Goal: Contribute content: Add original content to the website for others to see

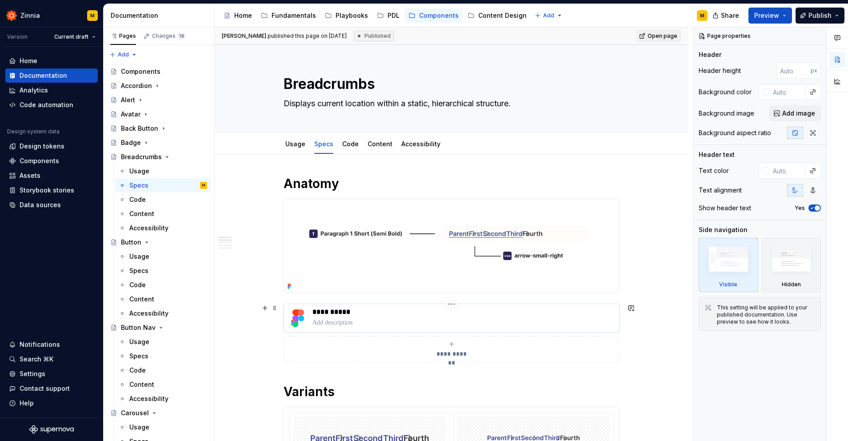
click at [394, 316] on div "**********" at bounding box center [463, 317] width 303 height 21
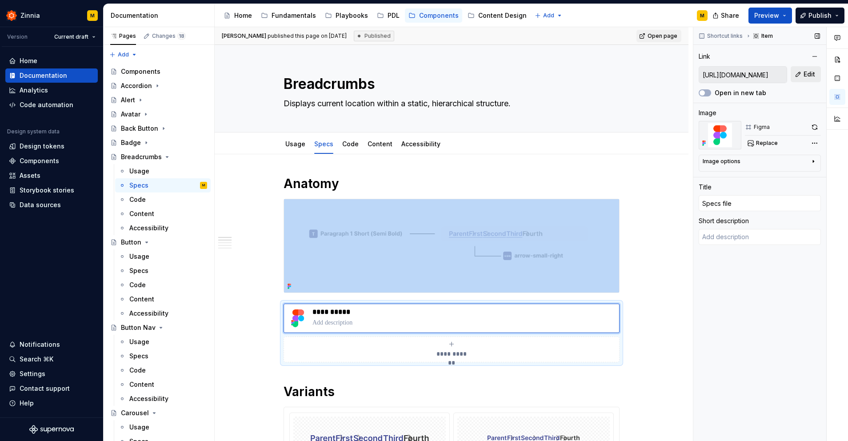
click at [811, 75] on span "Edit" at bounding box center [809, 74] width 12 height 9
type textarea "*"
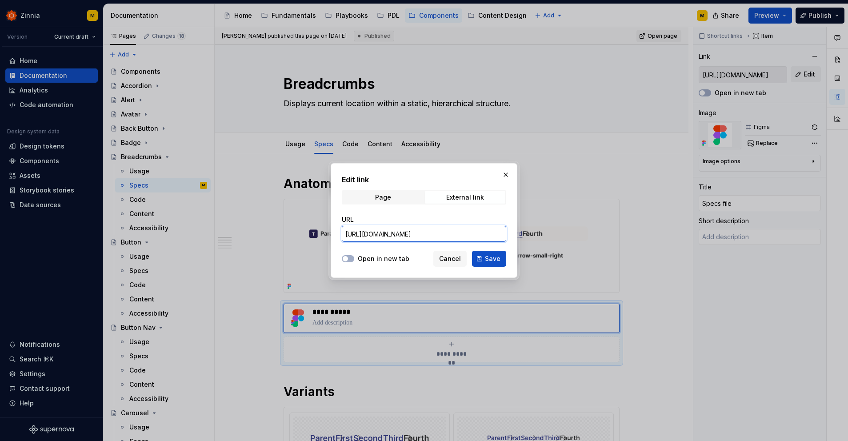
click at [417, 237] on input "[URL][DOMAIN_NAME]" at bounding box center [424, 234] width 164 height 16
paste input "design/aioKiBH31ZAwsHoGM2CsRS/Breadcrumbs?node-id=232-13942"
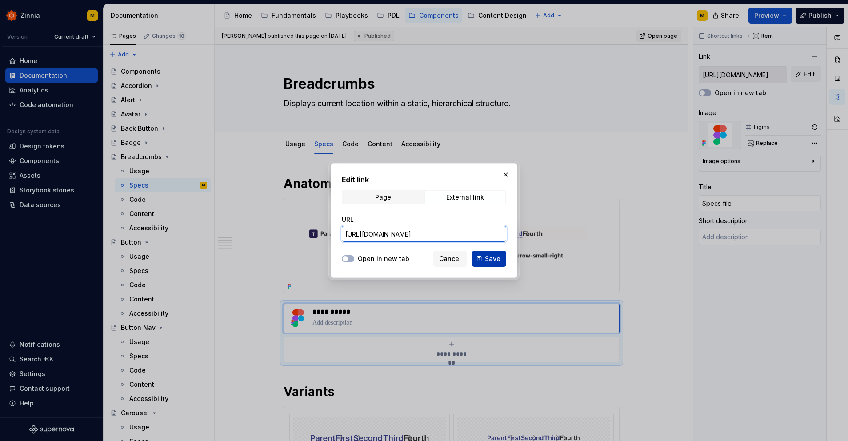
type input "[URL][DOMAIN_NAME]"
click at [497, 260] on span "Save" at bounding box center [493, 258] width 16 height 9
type textarea "*"
type input "[URL][DOMAIN_NAME]"
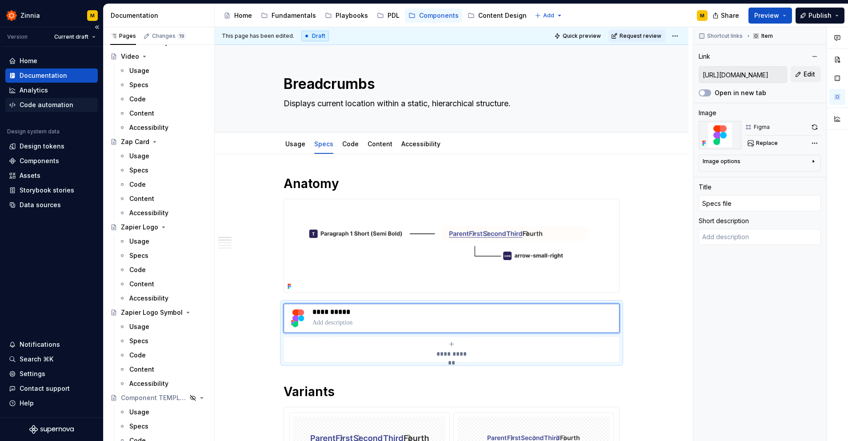
scroll to position [3249, 0]
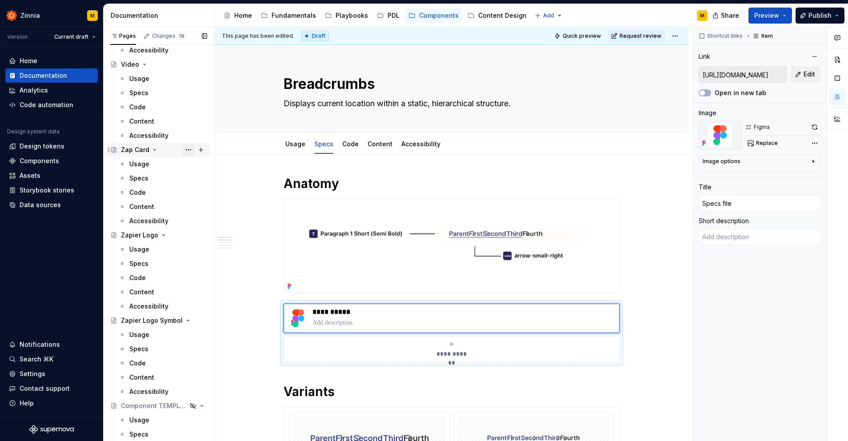
click at [188, 148] on button "Page tree" at bounding box center [188, 150] width 12 height 12
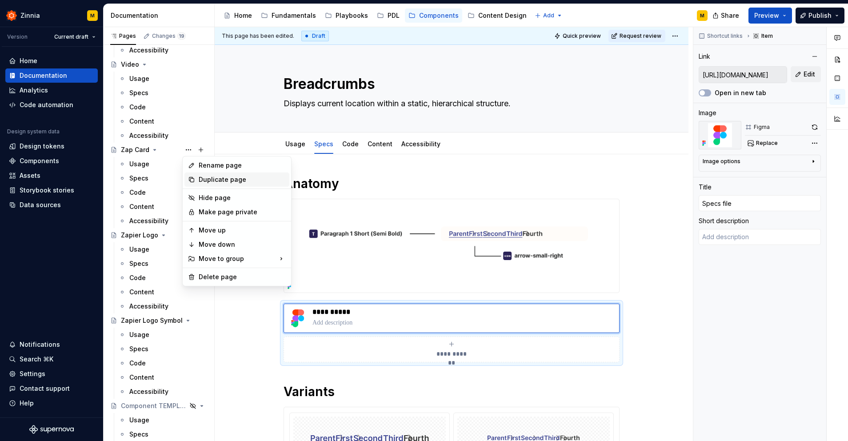
click at [223, 181] on div "Duplicate page" at bounding box center [242, 179] width 87 height 9
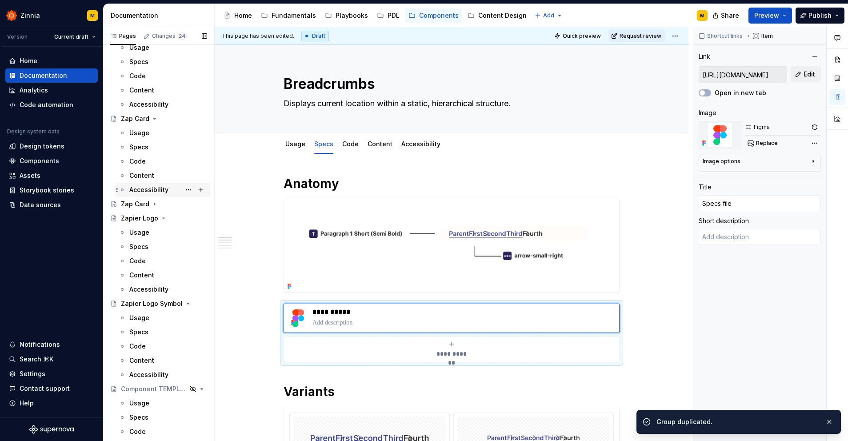
scroll to position [3276, 0]
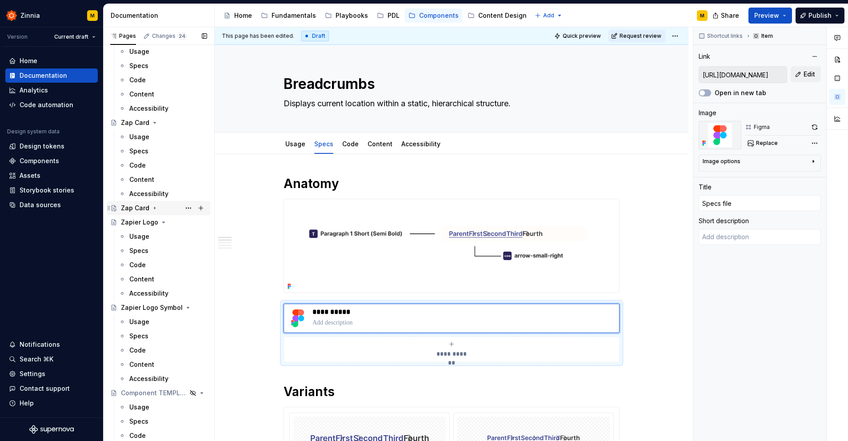
click at [154, 207] on icon "Page tree" at bounding box center [154, 207] width 7 height 7
click at [154, 208] on icon "Page tree" at bounding box center [155, 208] width 2 height 1
click at [154, 208] on icon "Page tree" at bounding box center [154, 208] width 1 height 2
click at [188, 208] on button "Page tree" at bounding box center [188, 208] width 12 height 12
type textarea "*"
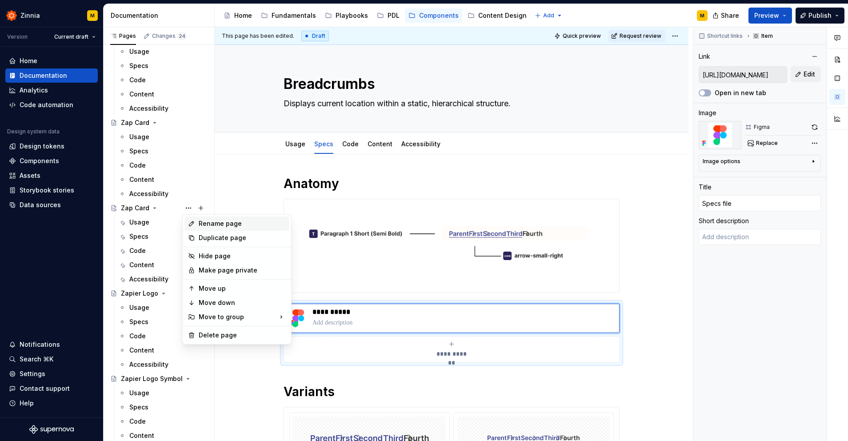
click at [207, 221] on div "Rename page" at bounding box center [242, 223] width 87 height 9
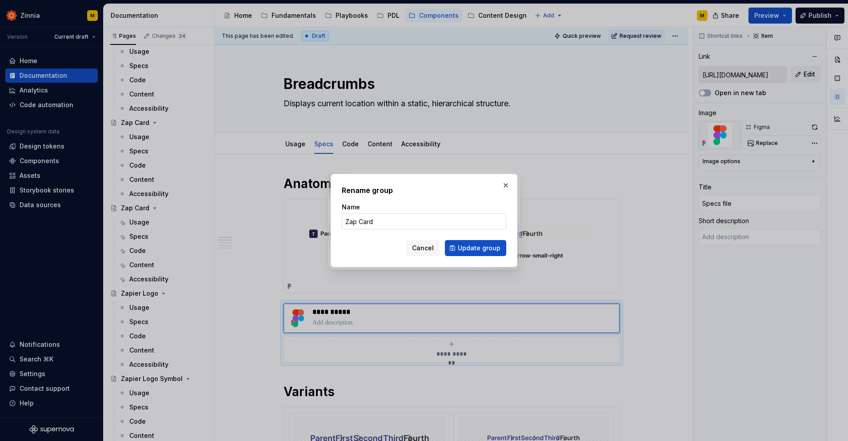
click at [352, 221] on input "Zap Card" at bounding box center [424, 221] width 164 height 16
type input "Card"
click at [473, 252] on span "Update group" at bounding box center [479, 248] width 43 height 9
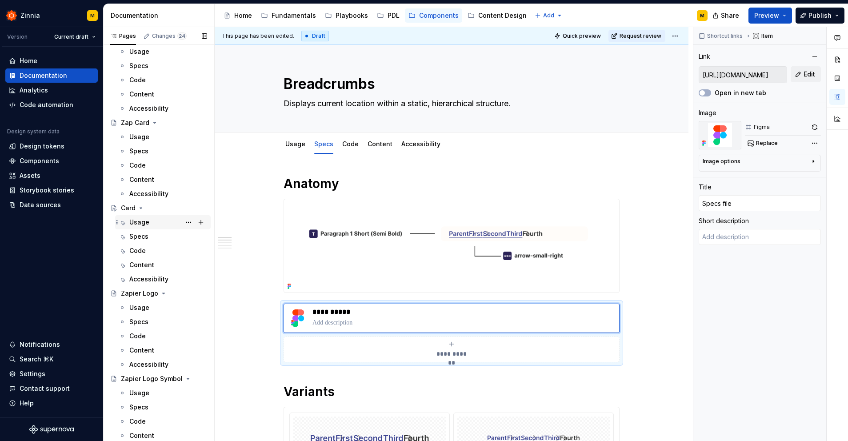
click at [143, 224] on div "Usage" at bounding box center [139, 222] width 20 height 9
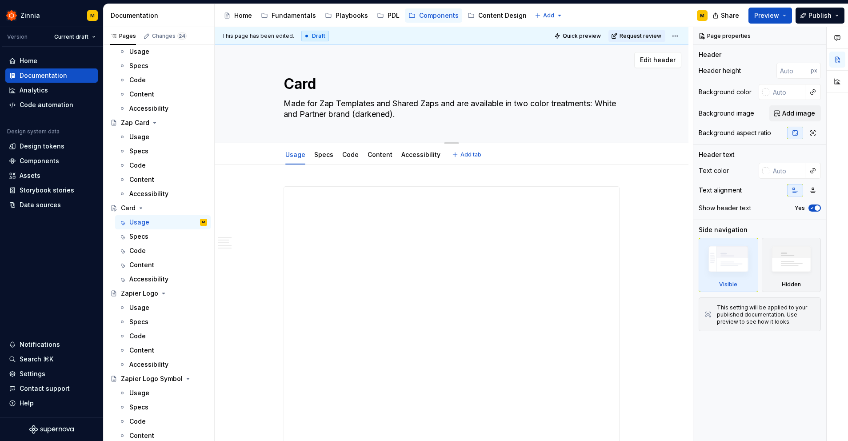
click at [395, 112] on textarea "Made for Zap Templates and Shared Zaps and are available in two color treatment…" at bounding box center [450, 108] width 336 height 25
click at [664, 58] on span "Edit header" at bounding box center [658, 60] width 36 height 9
click at [668, 63] on span "Edit header" at bounding box center [658, 60] width 36 height 9
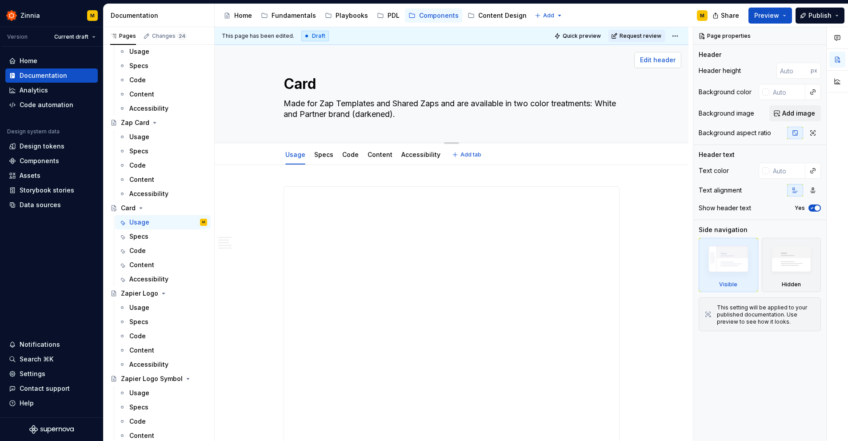
click at [658, 60] on span "Edit header" at bounding box center [658, 60] width 36 height 9
click at [422, 112] on textarea "Made for Zap Templates and Shared Zaps and are available in two color treatment…" at bounding box center [450, 108] width 336 height 25
drag, startPoint x: 431, startPoint y: 114, endPoint x: 276, endPoint y: 99, distance: 155.8
click at [276, 99] on div "Card Made for Zap Templates and Shared Zaps and are available in two color trea…" at bounding box center [451, 94] width 403 height 98
paste textarea "Cards display content and actions about a single subject"
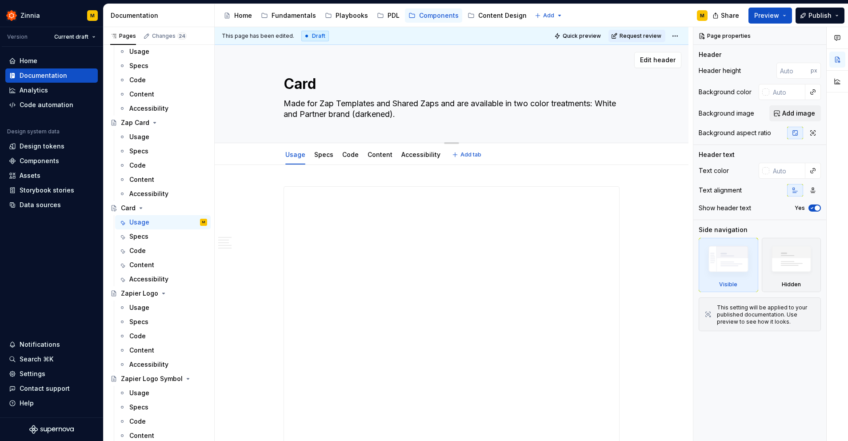
type textarea "*"
type textarea "Cards display content and actions about a single subject."
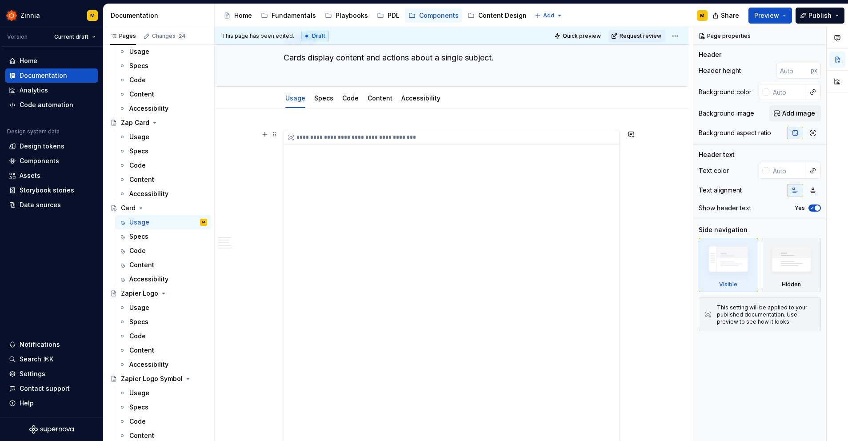
type textarea "*"
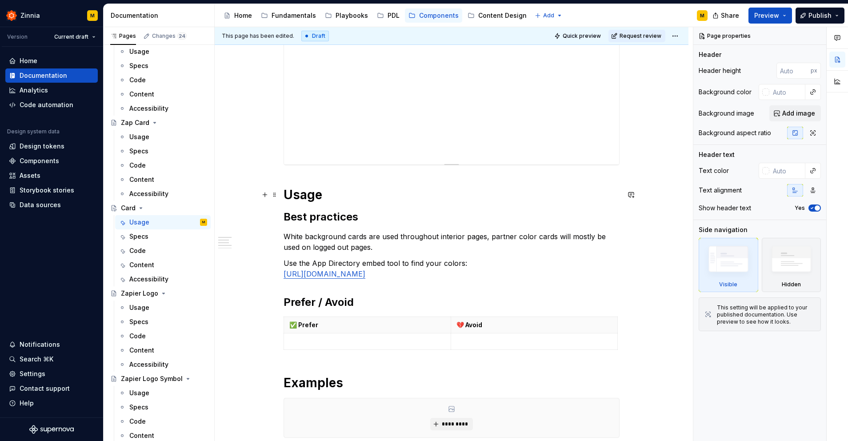
scroll to position [415, 0]
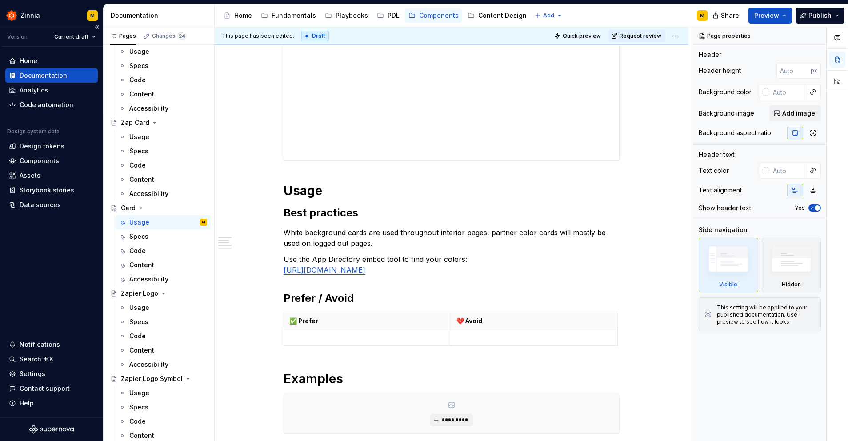
type textarea "Cards display content and actions about a single subject."
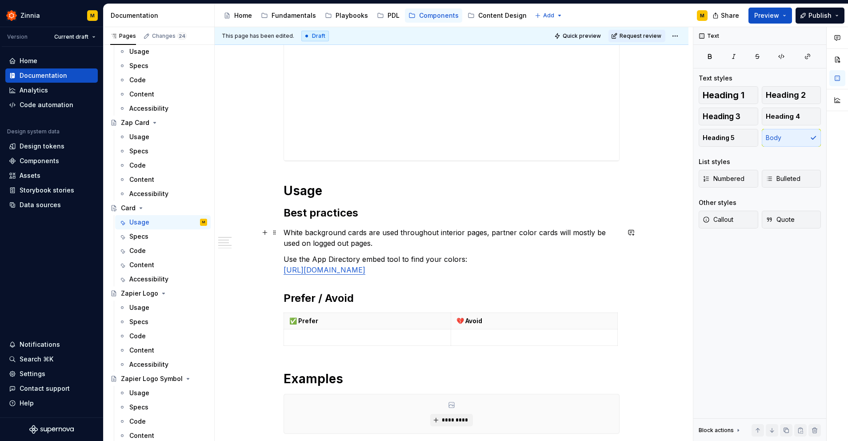
click at [339, 237] on p "White background cards are used throughout interior pages, partner color cards …" at bounding box center [452, 237] width 336 height 21
click at [354, 240] on p "White background cards are used throughout interior pages, partner color cards …" at bounding box center [452, 237] width 336 height 21
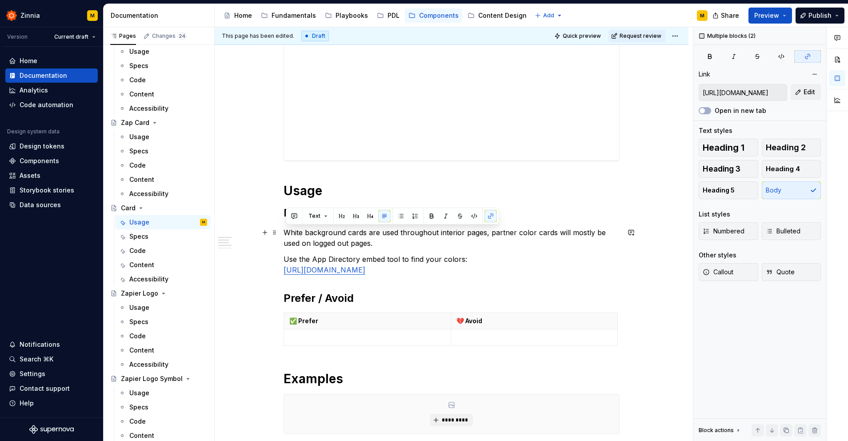
drag, startPoint x: 491, startPoint y: 271, endPoint x: 252, endPoint y: 232, distance: 242.2
click at [252, 232] on div "**********" at bounding box center [452, 203] width 474 height 929
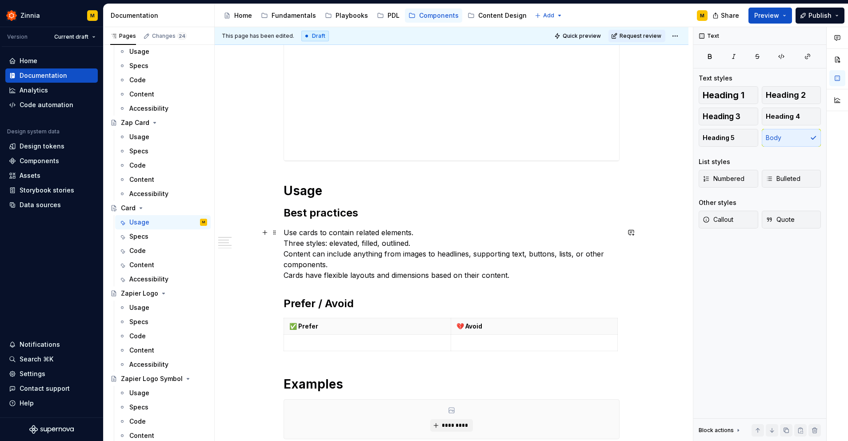
click at [663, 272] on div "**********" at bounding box center [452, 206] width 474 height 934
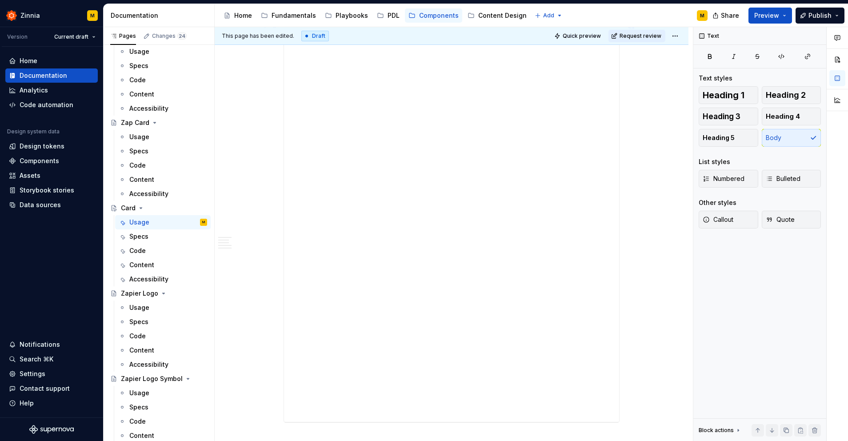
scroll to position [0, 0]
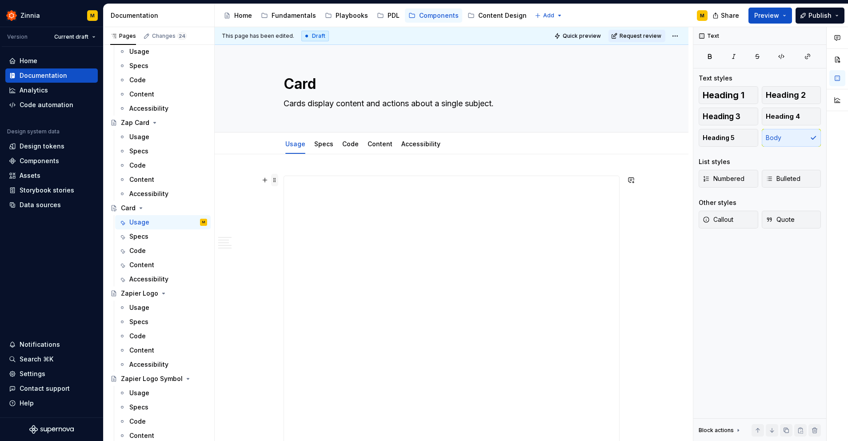
click at [277, 180] on span at bounding box center [274, 180] width 7 height 12
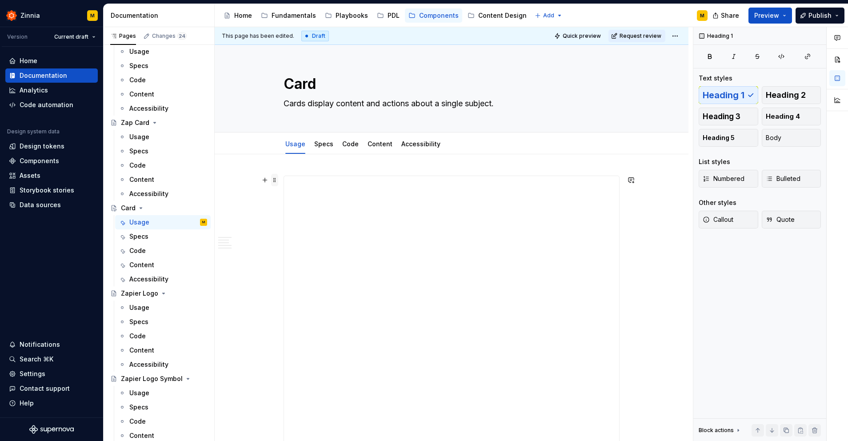
click at [277, 180] on span at bounding box center [274, 180] width 7 height 12
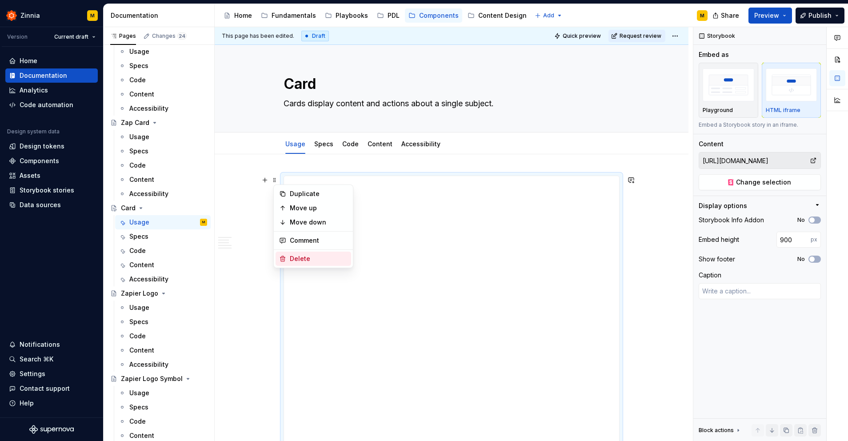
click at [308, 261] on div "Delete" at bounding box center [319, 258] width 58 height 9
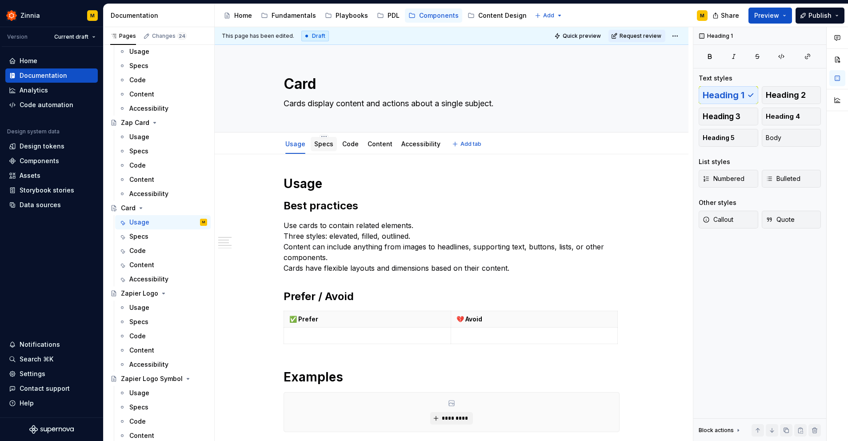
click at [328, 146] on link "Specs" at bounding box center [323, 144] width 19 height 8
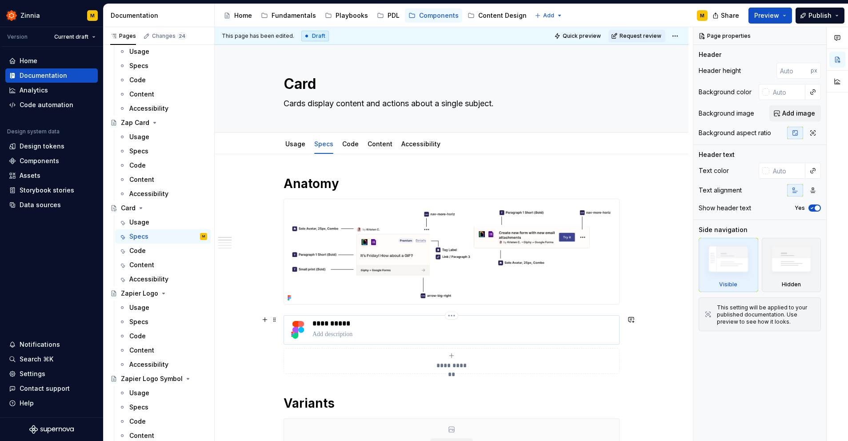
click at [349, 330] on p at bounding box center [463, 334] width 303 height 9
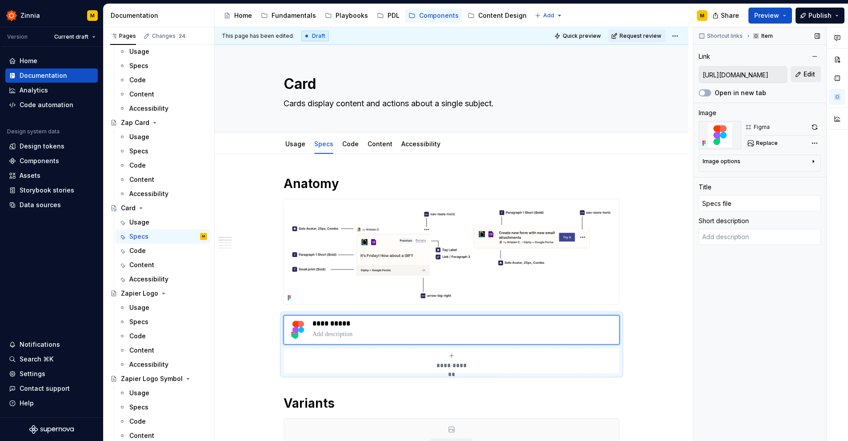
click at [802, 75] on button "Edit" at bounding box center [806, 74] width 30 height 16
type textarea "*"
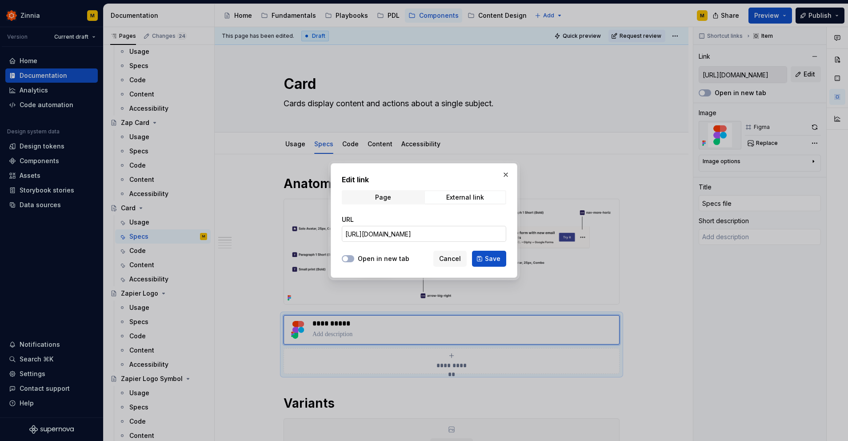
click at [426, 233] on input "[URL][DOMAIN_NAME]" at bounding box center [424, 234] width 164 height 16
paste input "[URL][DOMAIN_NAME]"
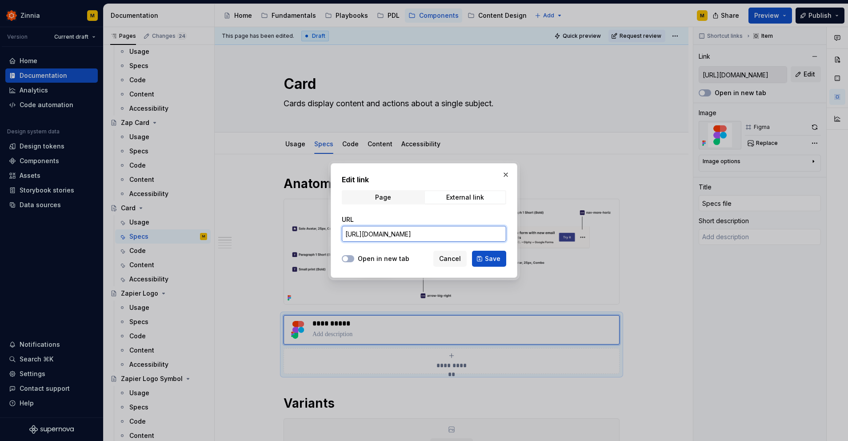
type input "[URL][DOMAIN_NAME]"
click at [437, 270] on div "Edit link Page External link URL [URL][DOMAIN_NAME] Open in new tab Cancel Save" at bounding box center [424, 220] width 187 height 115
click at [489, 261] on span "Save" at bounding box center [493, 258] width 16 height 9
type textarea "*"
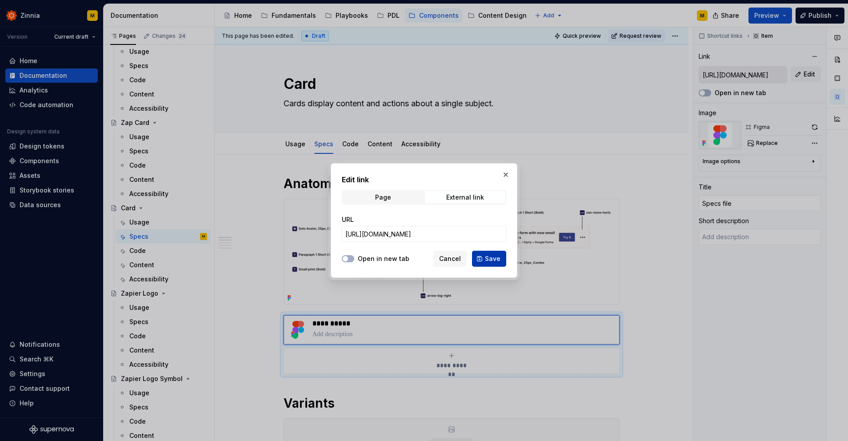
type input "[URL][DOMAIN_NAME]"
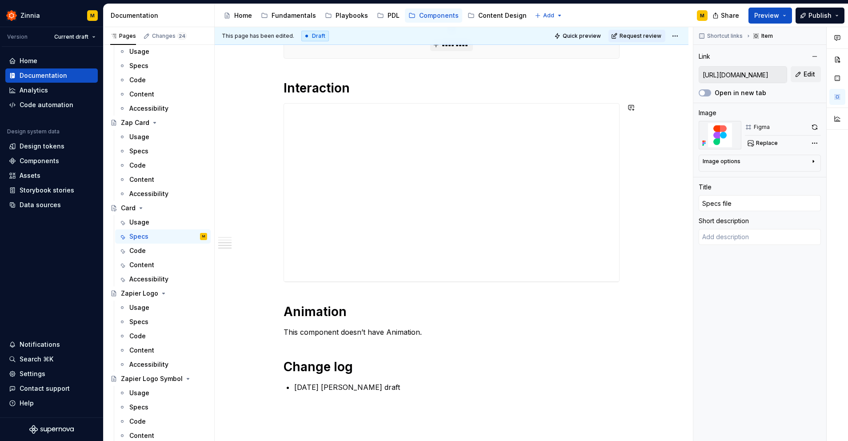
scroll to position [397, 0]
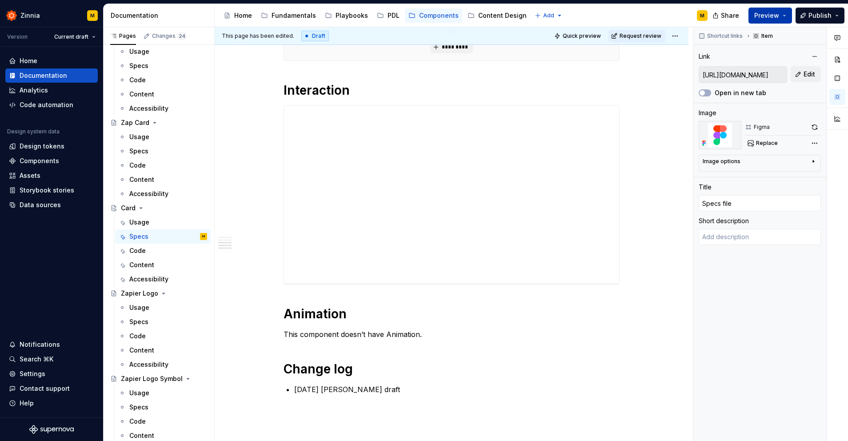
click at [787, 16] on button "Preview" at bounding box center [770, 16] width 44 height 16
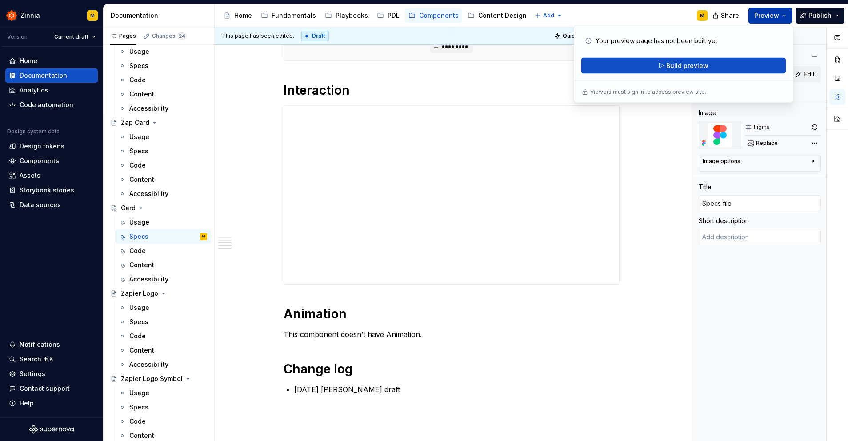
click at [787, 16] on button "Preview" at bounding box center [770, 16] width 44 height 16
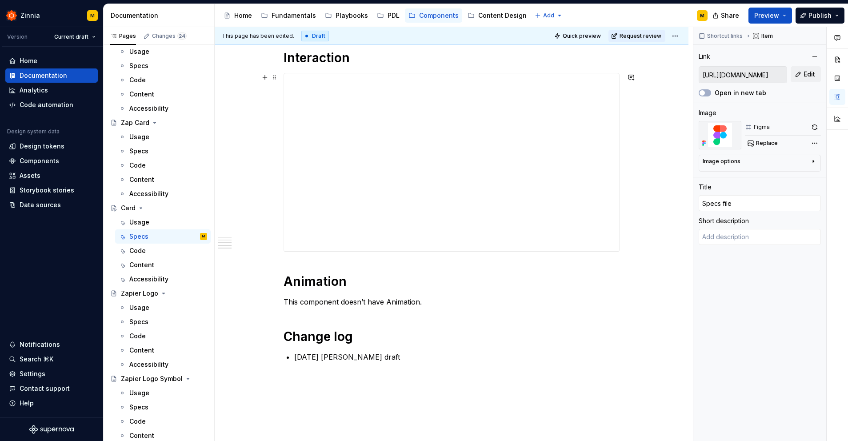
scroll to position [429, 0]
click at [343, 355] on p "[DATE] [PERSON_NAME] draft" at bounding box center [456, 357] width 325 height 11
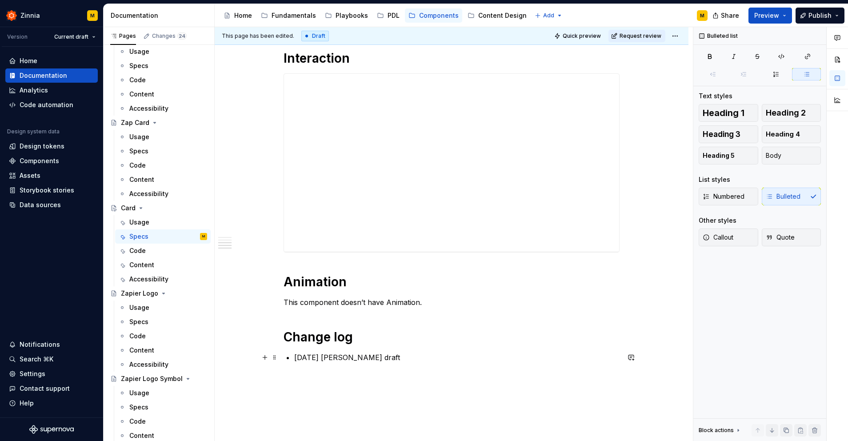
click at [331, 355] on p "[DATE] [PERSON_NAME] draft" at bounding box center [456, 357] width 325 height 11
click at [337, 355] on p "[DATE] [PERSON_NAME] draft" at bounding box center [456, 357] width 325 height 11
drag, startPoint x: 305, startPoint y: 359, endPoint x: 300, endPoint y: 359, distance: 4.9
click at [300, 359] on p "[DATE] [PERSON_NAME] draft" at bounding box center [456, 357] width 325 height 11
type textarea "*"
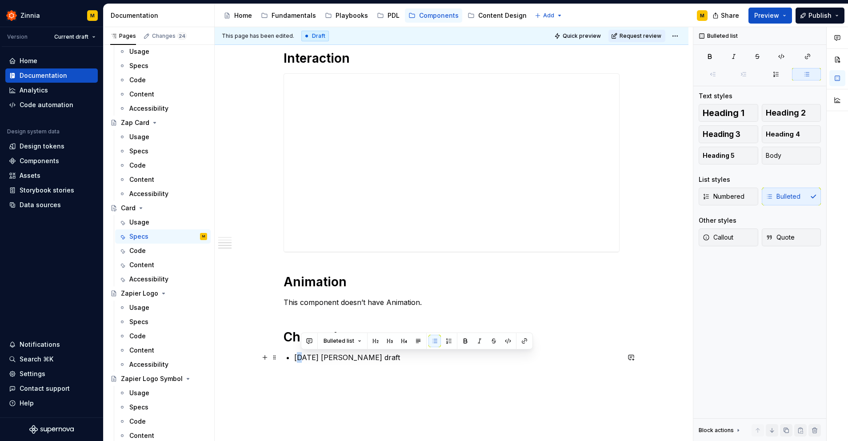
click at [304, 358] on p "[DATE] [PERSON_NAME] draft" at bounding box center [456, 357] width 325 height 11
click at [315, 355] on p "[DATE] [PERSON_NAME] draft" at bounding box center [456, 357] width 325 height 11
click at [336, 357] on p "[DATE] [PERSON_NAME] draft" at bounding box center [456, 357] width 325 height 11
click at [414, 344] on h1 "Change log" at bounding box center [452, 337] width 336 height 16
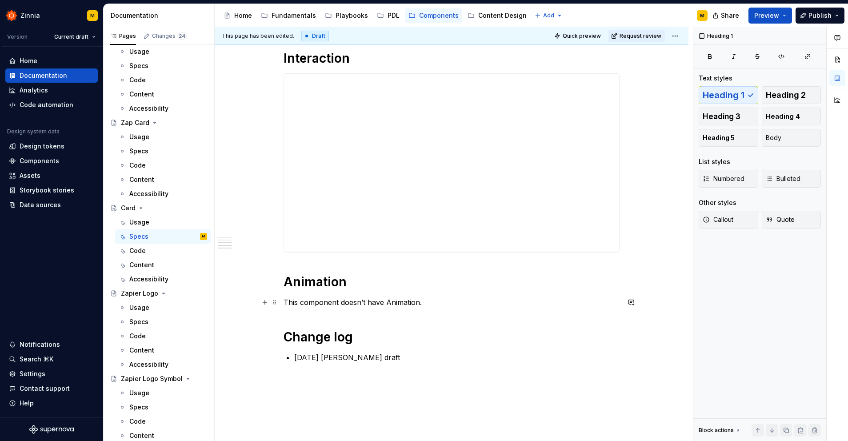
click at [429, 301] on p "This component doesn’t have Animation." at bounding box center [452, 302] width 336 height 11
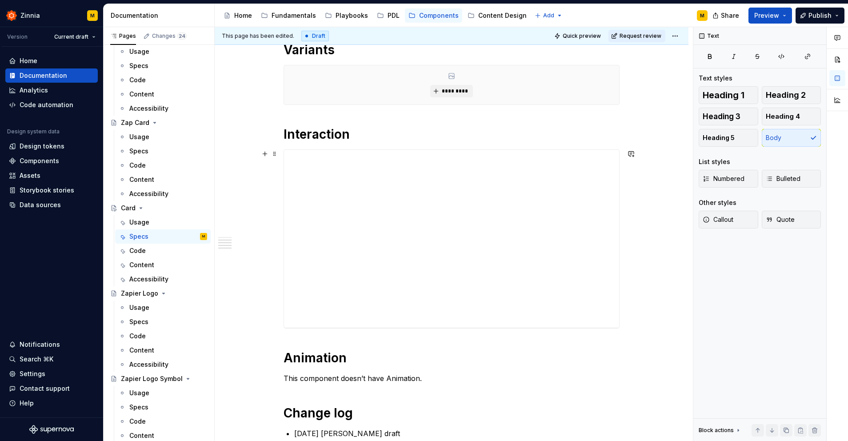
scroll to position [349, 0]
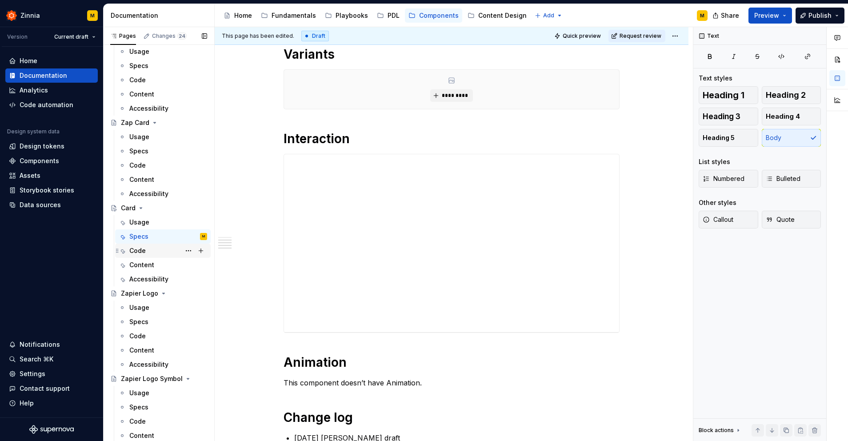
click at [148, 257] on div "Code" at bounding box center [163, 251] width 96 height 14
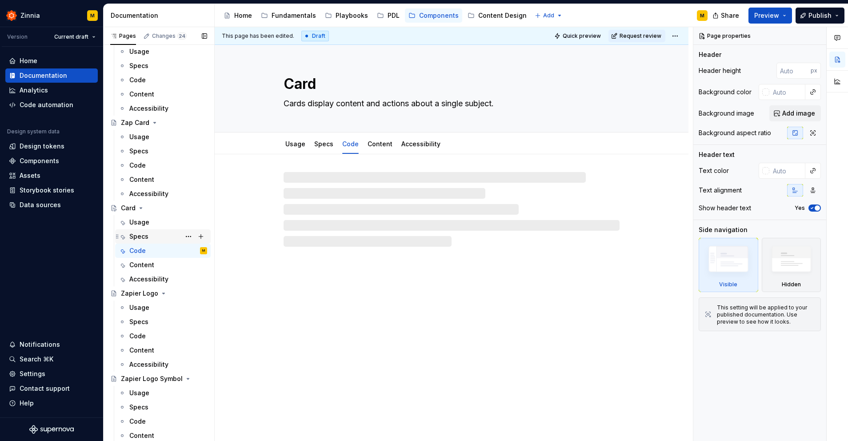
click at [146, 237] on div "Specs" at bounding box center [138, 236] width 19 height 9
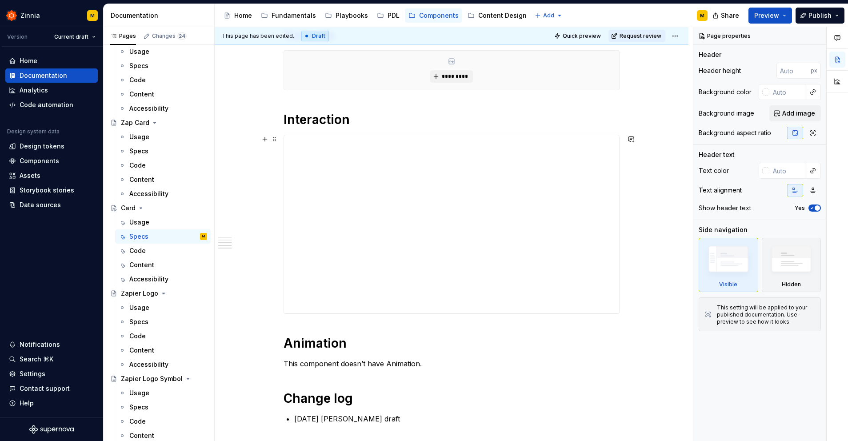
scroll to position [493, 0]
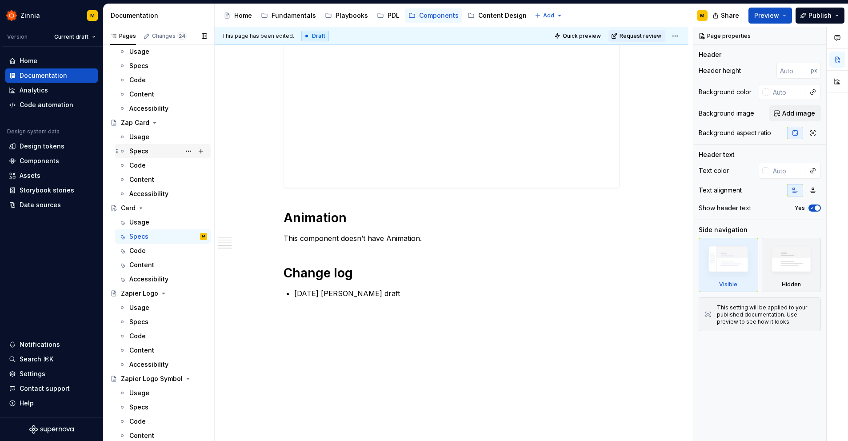
click at [144, 152] on div "Specs" at bounding box center [138, 151] width 19 height 9
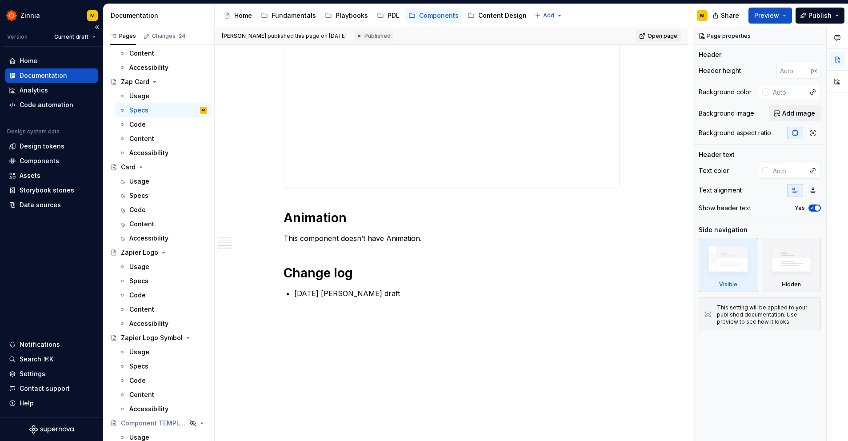
scroll to position [3319, 0]
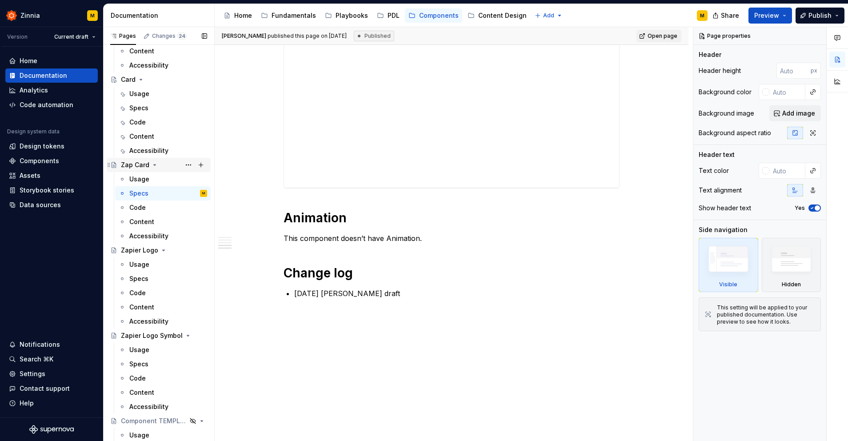
click at [152, 164] on icon "Page tree" at bounding box center [154, 164] width 7 height 7
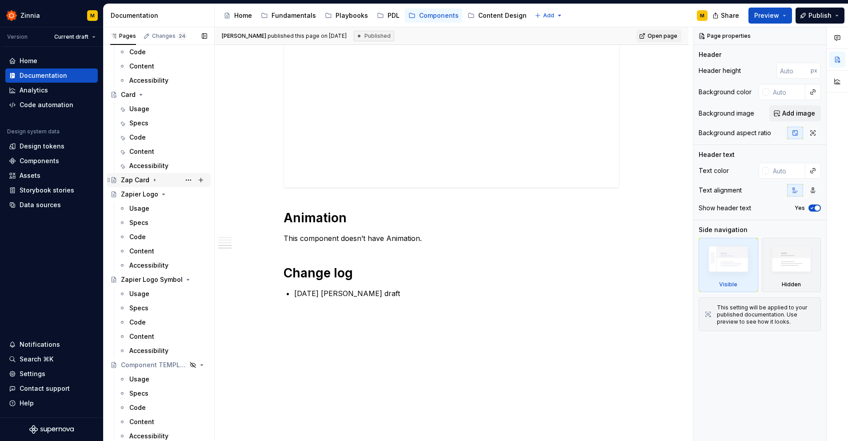
scroll to position [3304, 0]
click at [161, 193] on icon "Page tree" at bounding box center [163, 194] width 7 height 7
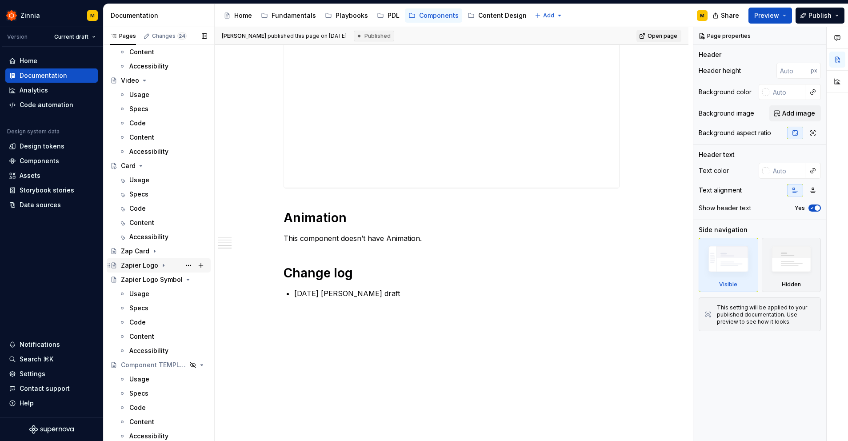
scroll to position [3233, 0]
click at [186, 280] on button "Page tree" at bounding box center [188, 279] width 12 height 12
click at [178, 279] on div "Pages Changes 24 Add Accessibility guide for tree Page tree. Navigate the tree …" at bounding box center [158, 236] width 111 height 418
click at [176, 279] on icon "Page tree" at bounding box center [177, 279] width 2 height 1
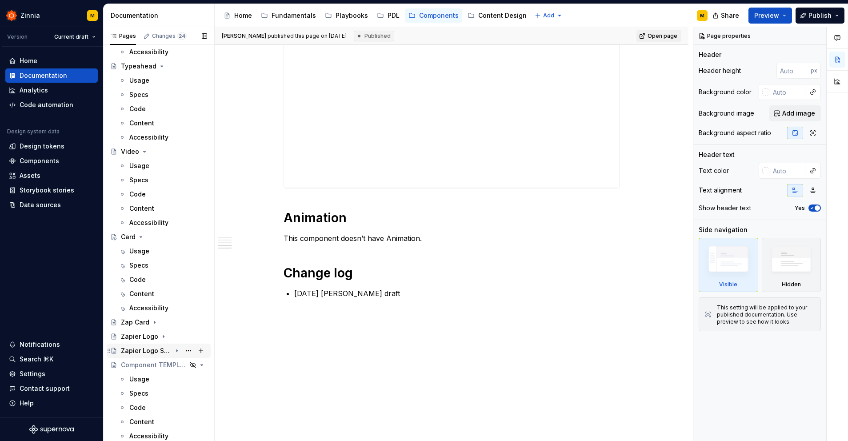
scroll to position [3162, 0]
click at [140, 236] on icon "Page tree" at bounding box center [140, 236] width 7 height 7
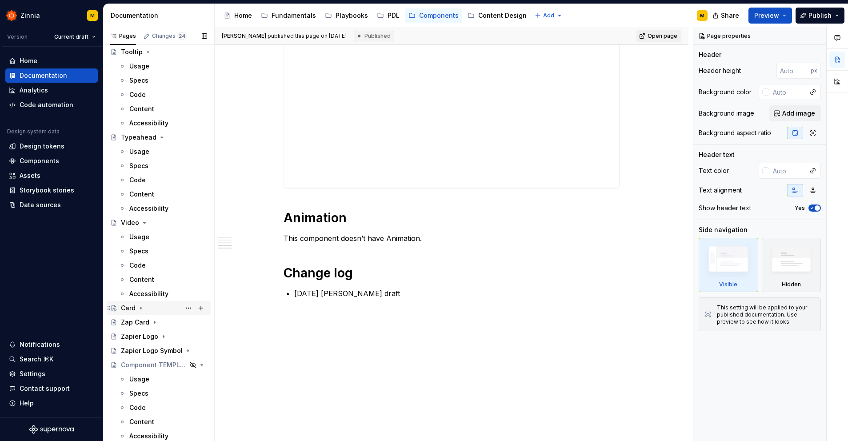
scroll to position [3091, 0]
click at [144, 222] on icon "Page tree" at bounding box center [145, 222] width 2 height 1
click at [161, 208] on icon "Page tree" at bounding box center [162, 208] width 2 height 1
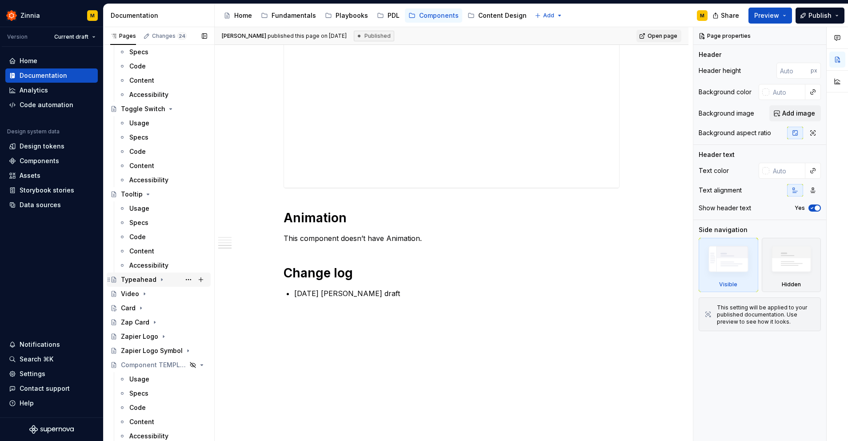
scroll to position [2949, 0]
click at [147, 193] on icon "Page tree" at bounding box center [147, 194] width 7 height 7
click at [170, 179] on icon "Page tree" at bounding box center [170, 179] width 7 height 7
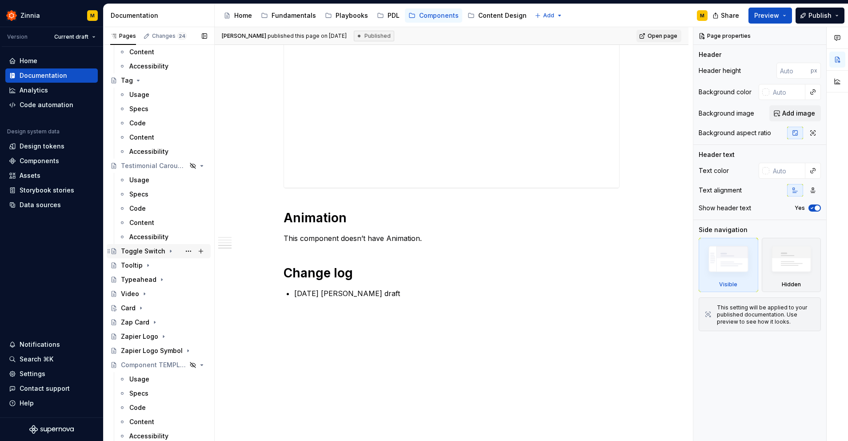
scroll to position [2807, 0]
click at [138, 79] on icon "Page tree" at bounding box center [138, 80] width 7 height 7
click at [175, 166] on icon "Page tree" at bounding box center [176, 165] width 7 height 7
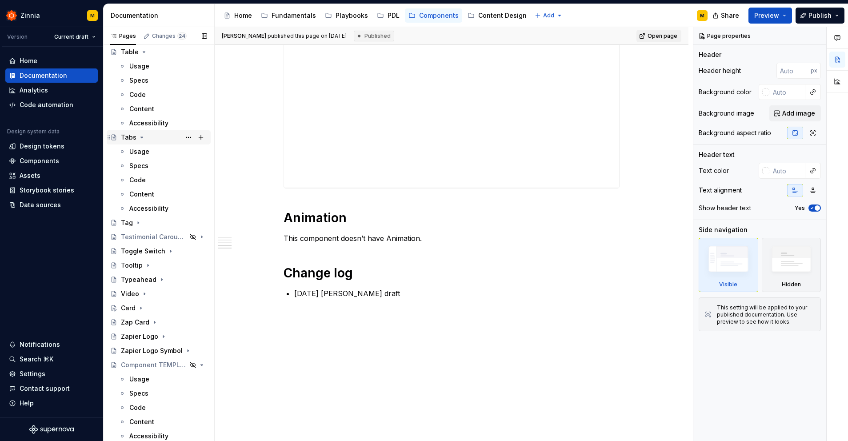
click at [142, 138] on icon "Page tree" at bounding box center [141, 137] width 7 height 7
click at [145, 121] on icon "Page tree" at bounding box center [143, 123] width 7 height 7
click at [150, 108] on icon "Page tree" at bounding box center [150, 108] width 7 height 7
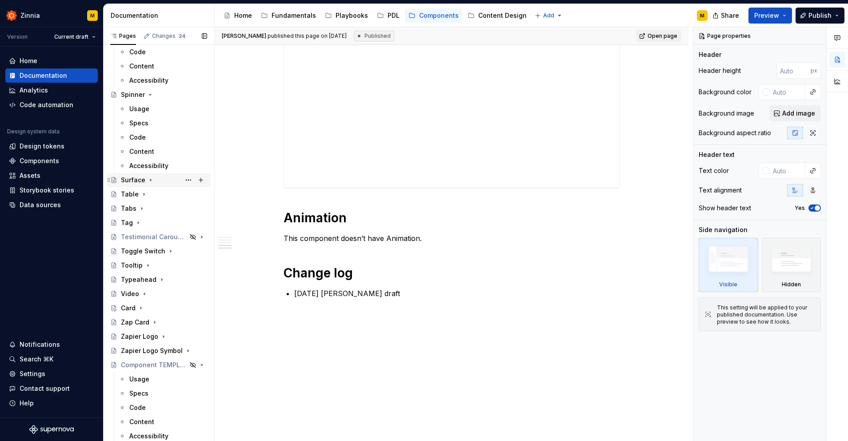
scroll to position [2451, 0]
click at [150, 94] on icon "Page tree" at bounding box center [150, 94] width 2 height 1
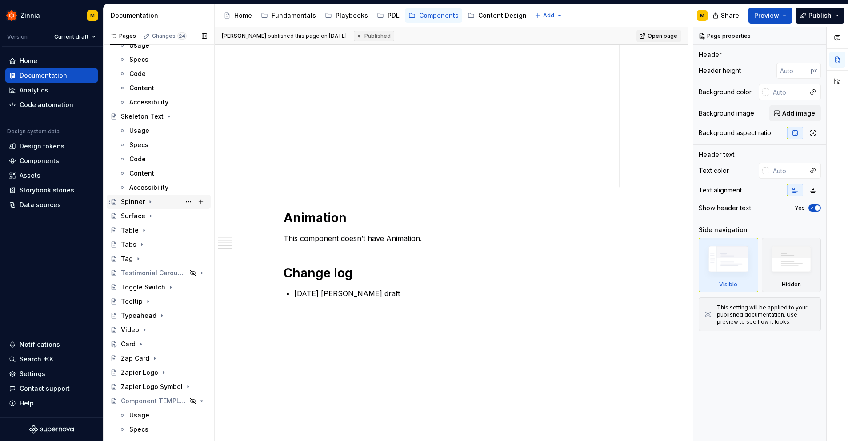
scroll to position [2338, 0]
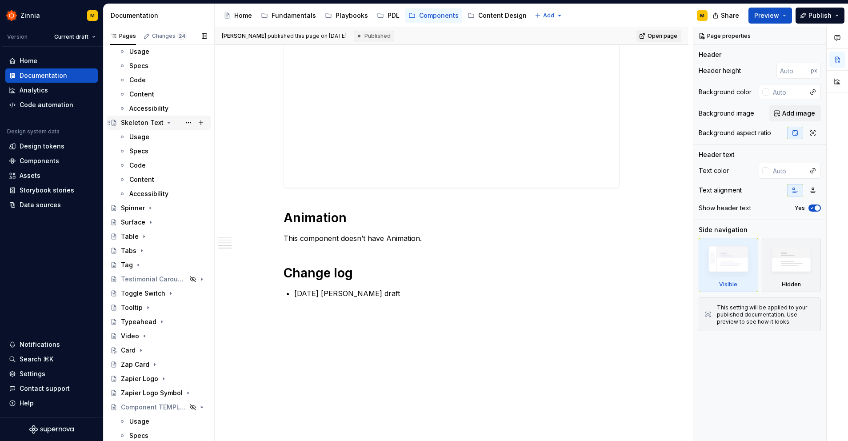
click at [168, 124] on icon "Page tree" at bounding box center [168, 122] width 7 height 7
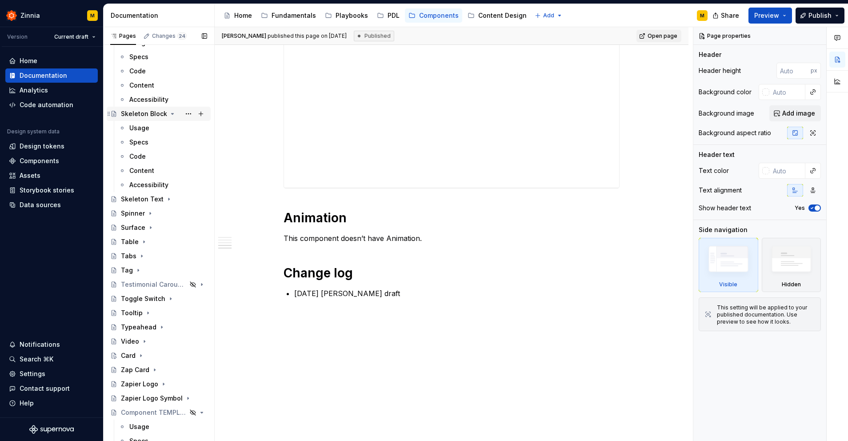
click at [172, 114] on icon "Page tree" at bounding box center [173, 113] width 2 height 1
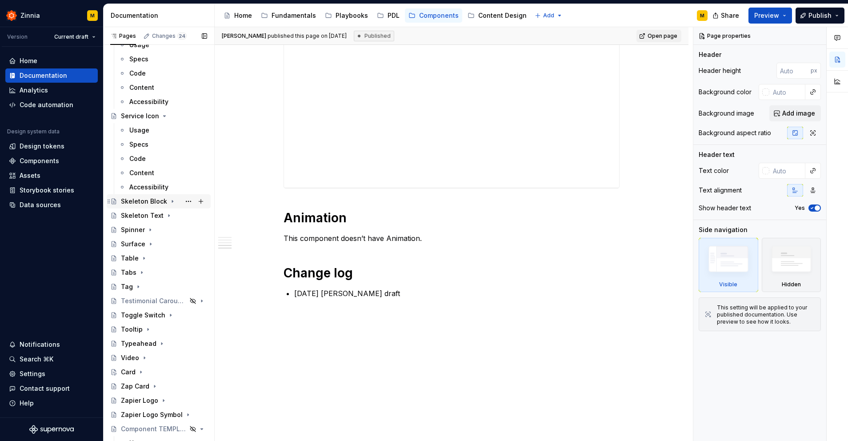
scroll to position [2172, 0]
click at [164, 117] on icon "Page tree" at bounding box center [165, 117] width 2 height 1
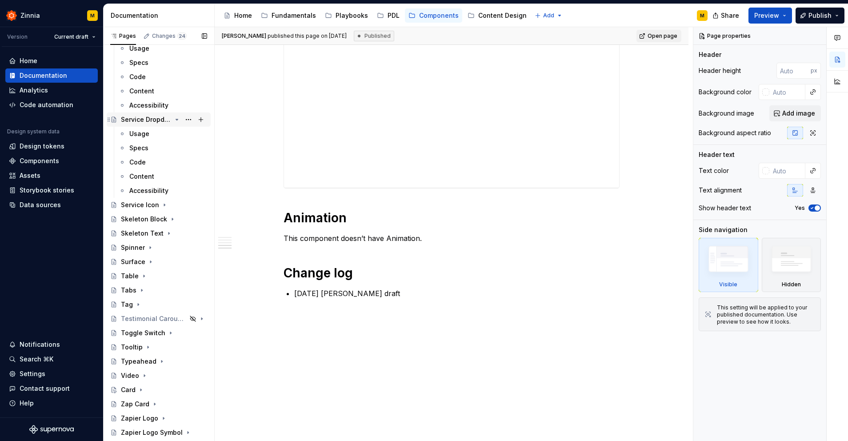
scroll to position [2083, 0]
click at [176, 121] on icon "Page tree" at bounding box center [177, 121] width 2 height 1
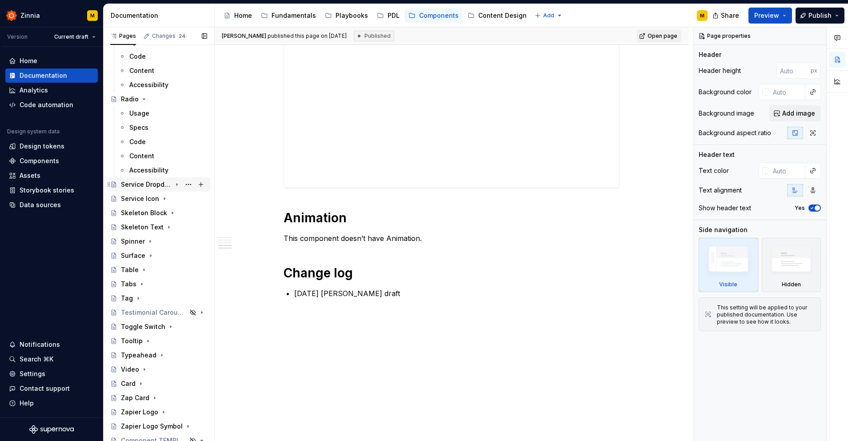
scroll to position [2014, 0]
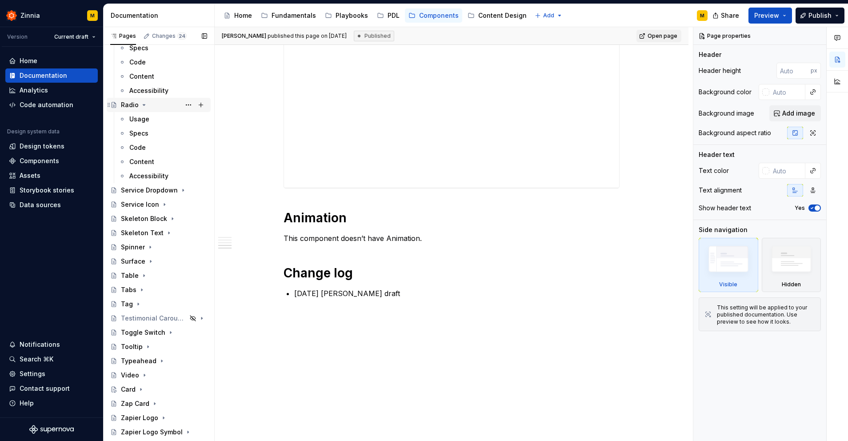
click at [144, 104] on icon "Page tree" at bounding box center [144, 104] width 2 height 1
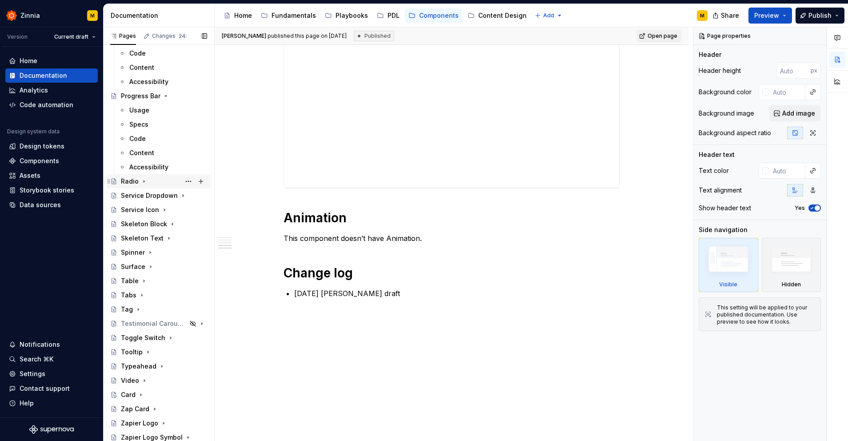
scroll to position [1940, 0]
click at [165, 95] on icon "Page tree" at bounding box center [165, 94] width 7 height 7
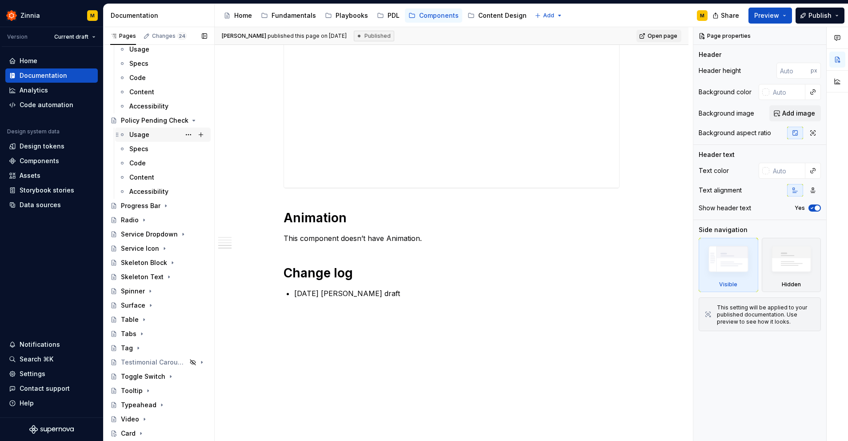
scroll to position [1821, 0]
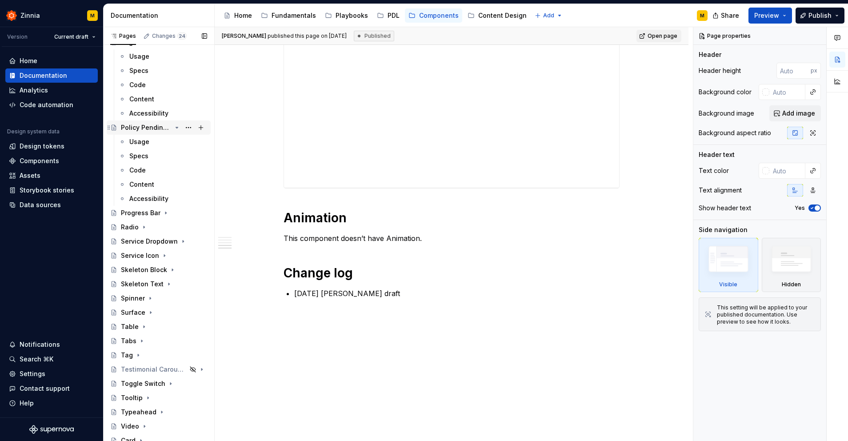
click at [178, 126] on icon "Page tree" at bounding box center [176, 127] width 7 height 7
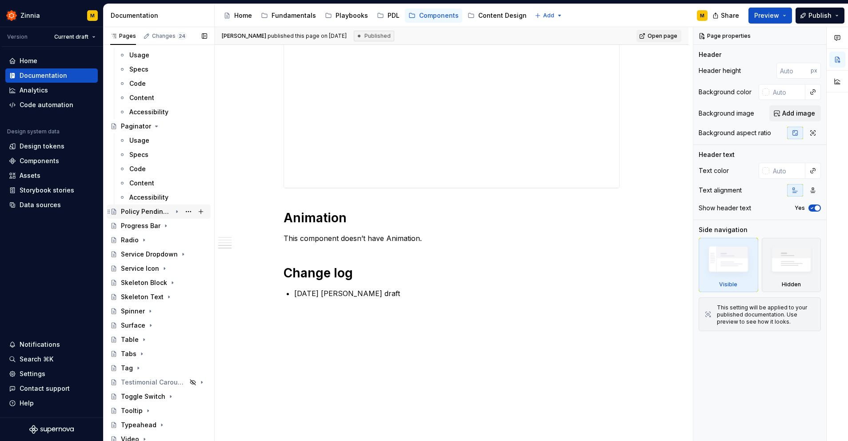
scroll to position [1732, 0]
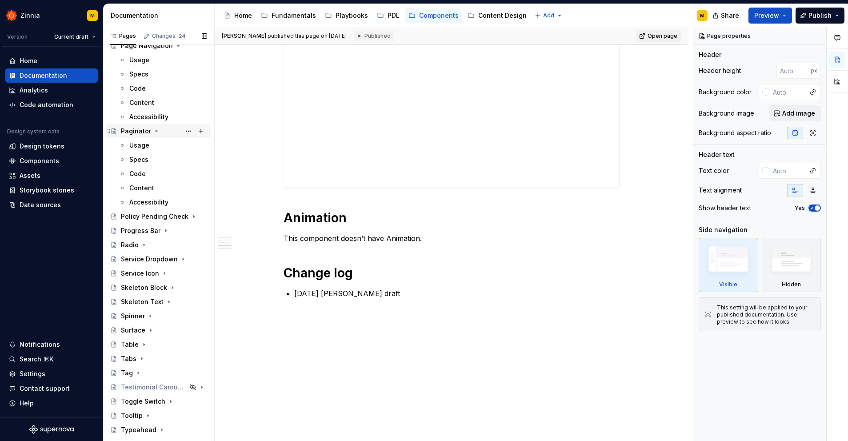
click at [153, 131] on icon "Page tree" at bounding box center [156, 131] width 7 height 7
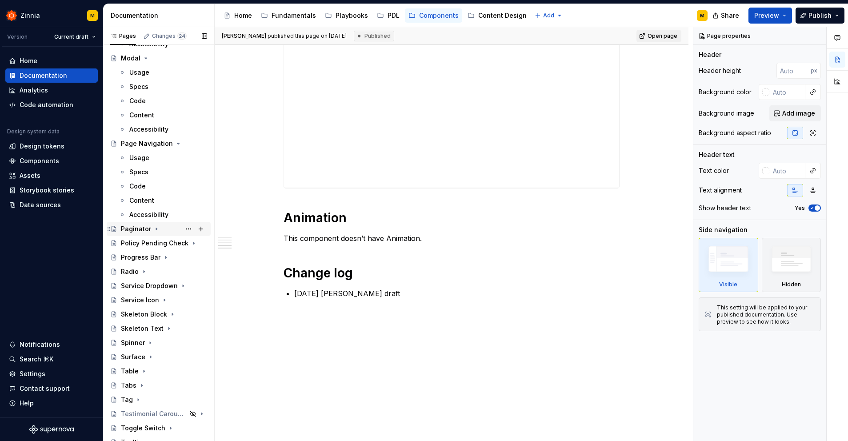
scroll to position [1621, 0]
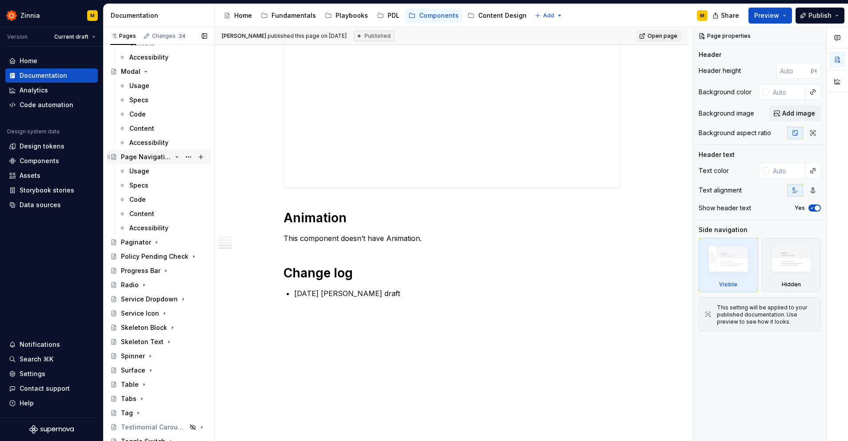
click at [176, 157] on icon "Page tree" at bounding box center [176, 156] width 7 height 7
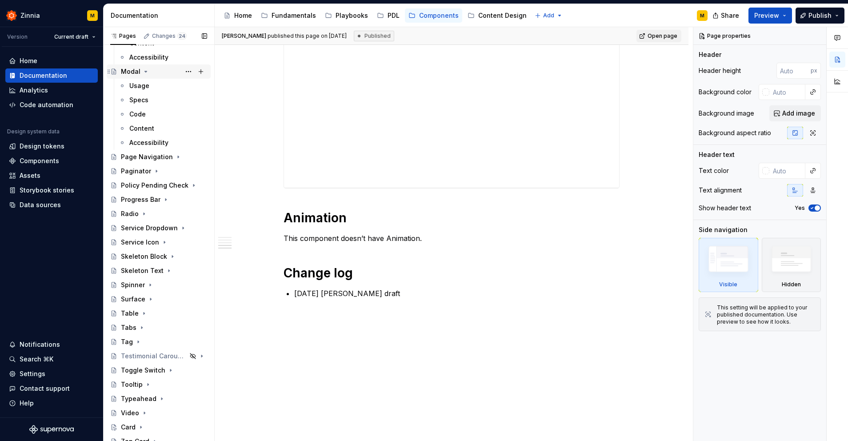
click at [143, 72] on icon "Page tree" at bounding box center [145, 71] width 7 height 7
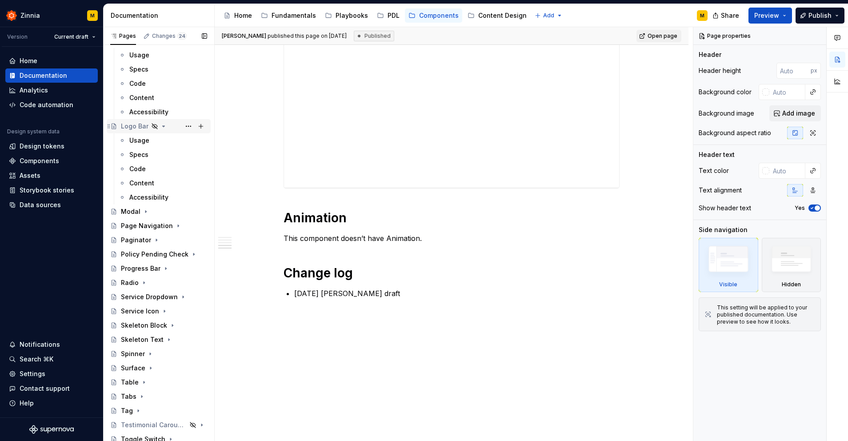
scroll to position [1478, 0]
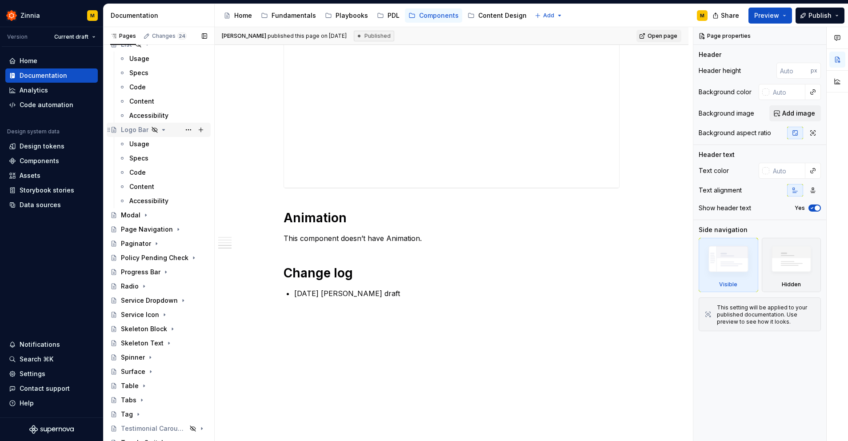
click at [162, 130] on icon "Page tree" at bounding box center [163, 129] width 7 height 7
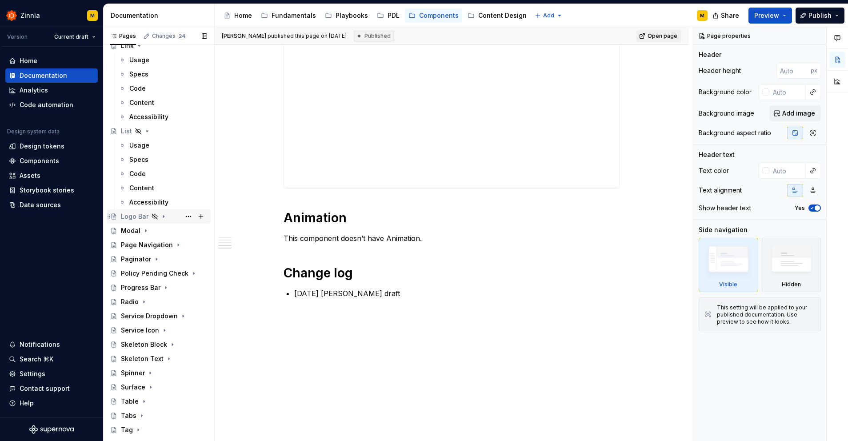
scroll to position [1386, 0]
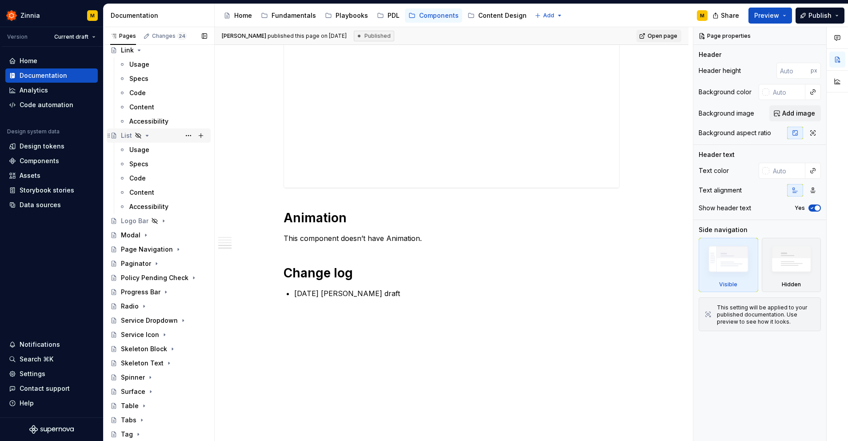
click at [147, 136] on icon "Page tree" at bounding box center [147, 135] width 2 height 1
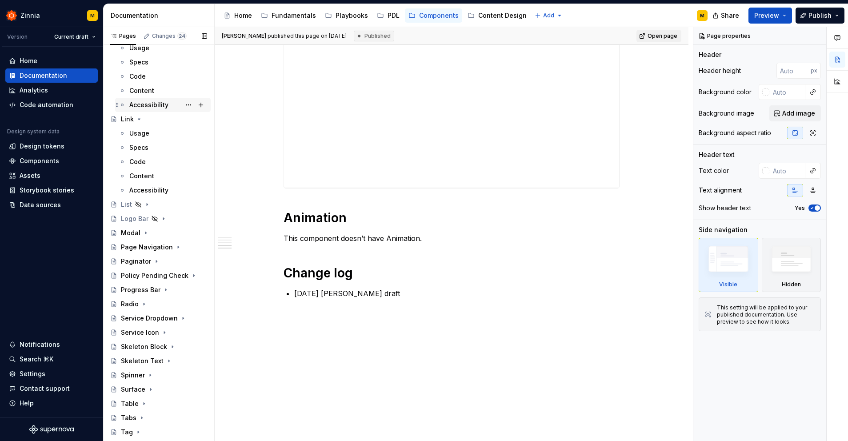
scroll to position [1311, 0]
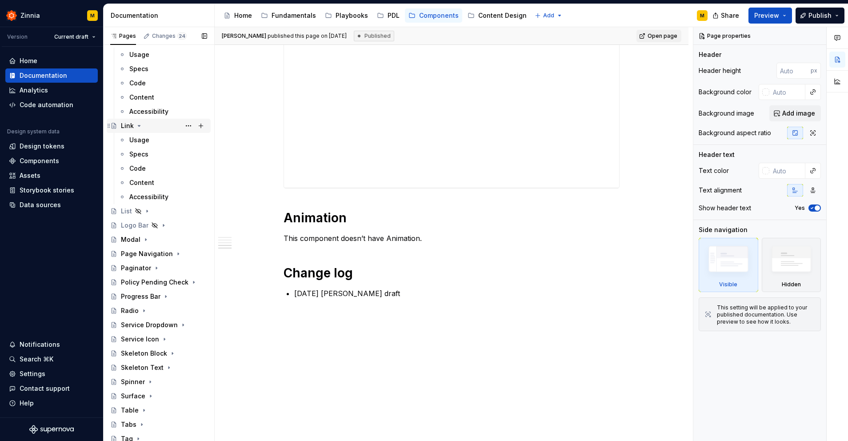
click at [140, 126] on icon "Page tree" at bounding box center [139, 125] width 7 height 7
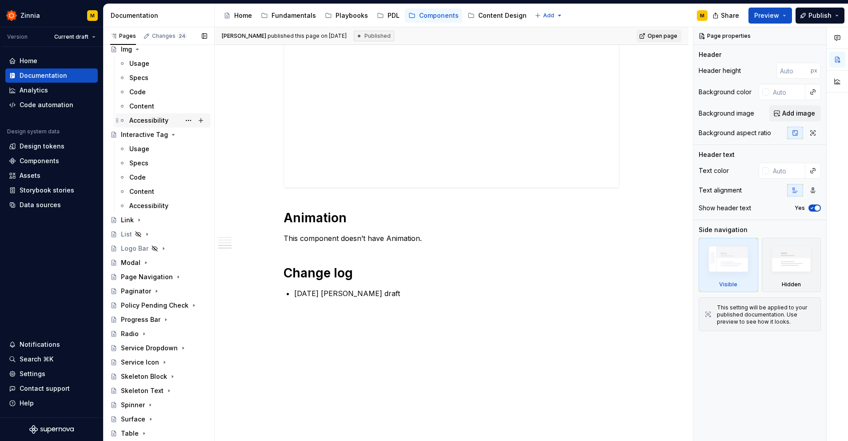
scroll to position [1214, 0]
click at [170, 136] on icon "Page tree" at bounding box center [173, 137] width 7 height 7
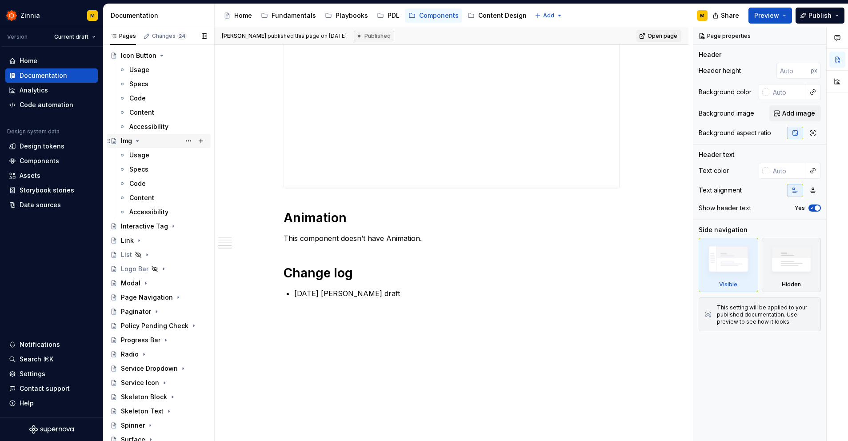
scroll to position [1124, 0]
click at [137, 143] on icon "Page tree" at bounding box center [137, 141] width 7 height 7
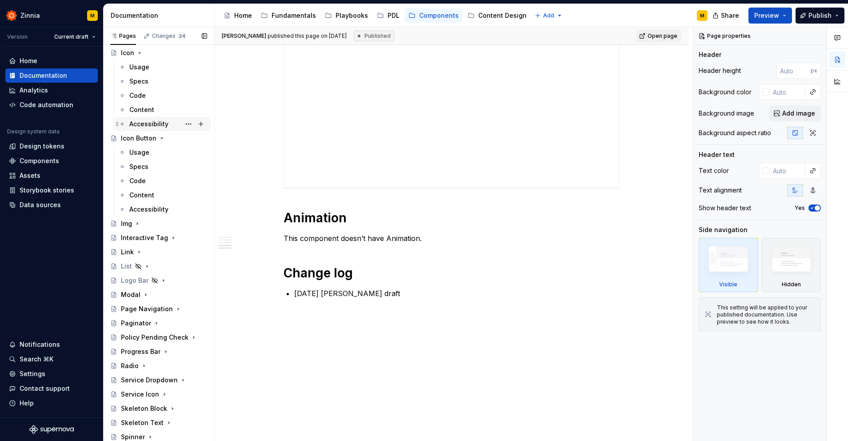
scroll to position [1042, 0]
click at [161, 138] on icon "Page tree" at bounding box center [162, 138] width 2 height 1
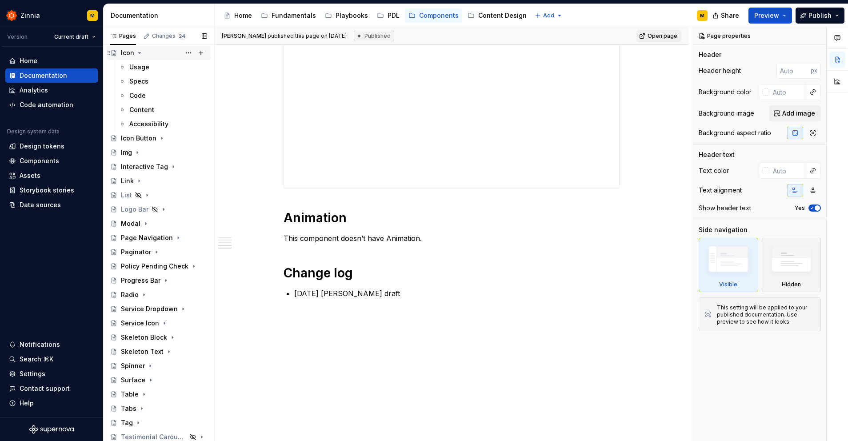
click at [138, 54] on icon "Page tree" at bounding box center [139, 52] width 7 height 7
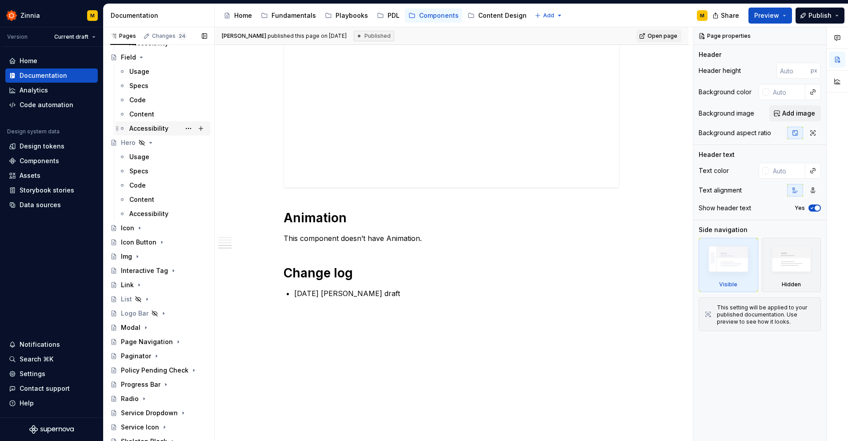
scroll to position [865, 0]
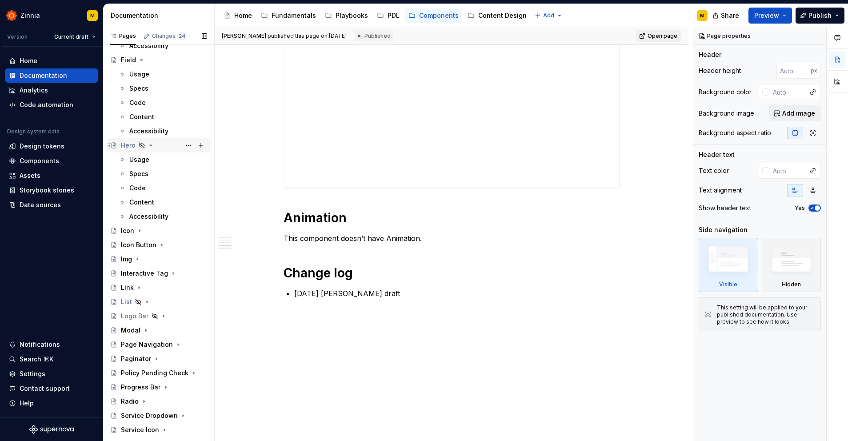
click at [151, 147] on icon "Page tree" at bounding box center [150, 145] width 7 height 7
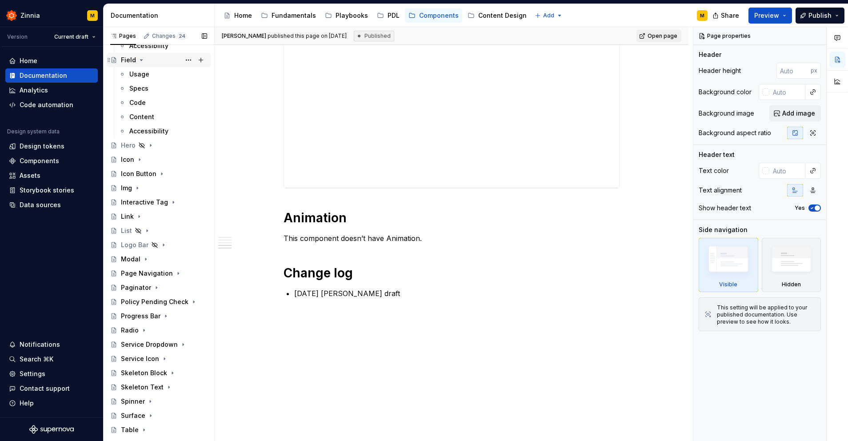
click at [141, 61] on icon "Page tree" at bounding box center [141, 59] width 7 height 7
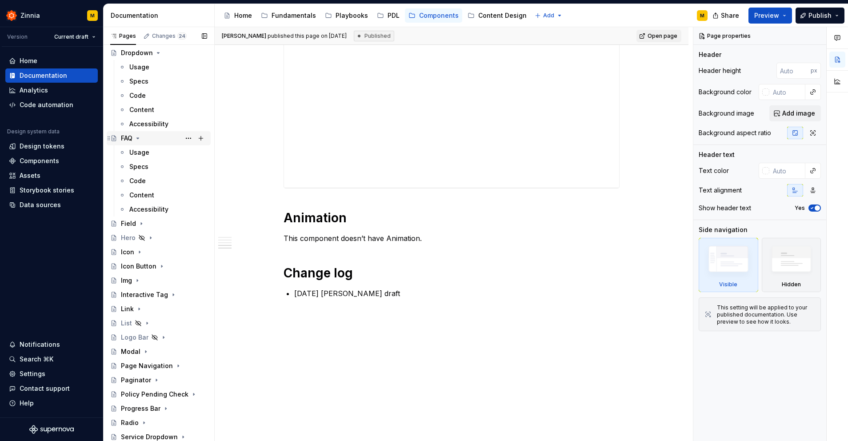
scroll to position [696, 0]
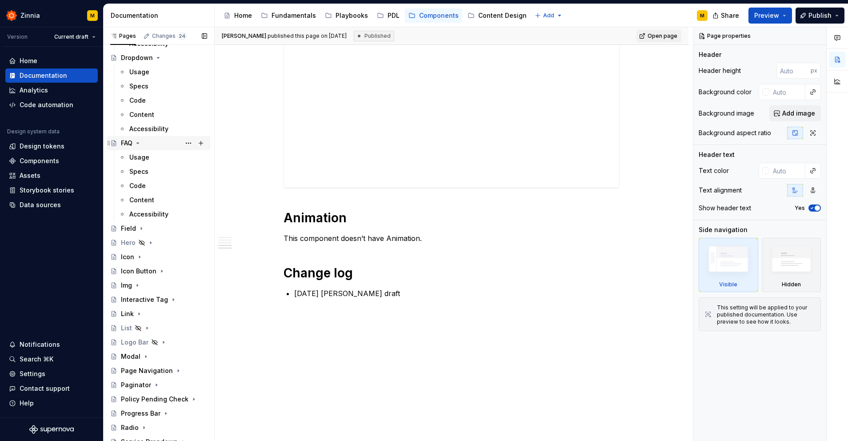
click at [139, 142] on icon "Page tree" at bounding box center [137, 143] width 7 height 7
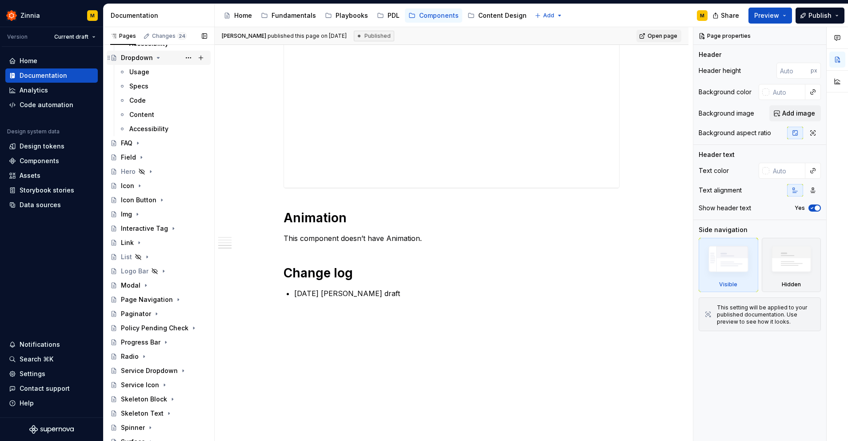
click at [158, 56] on icon "Page tree" at bounding box center [158, 57] width 7 height 7
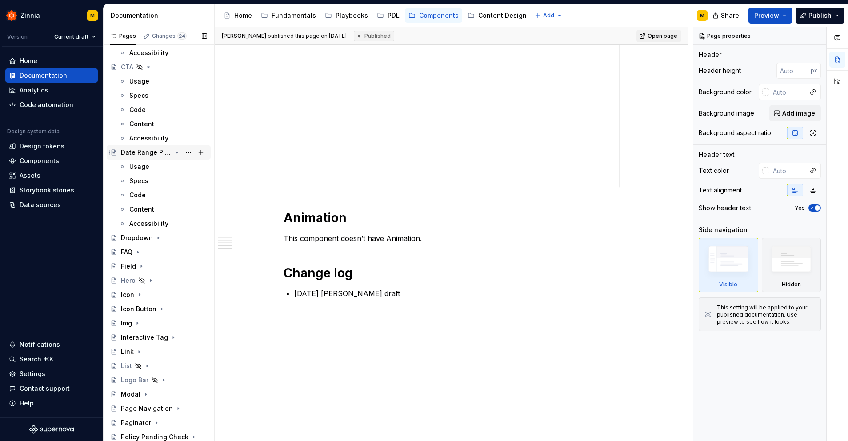
scroll to position [0, 0]
click at [177, 150] on icon "Page tree" at bounding box center [177, 150] width 2 height 1
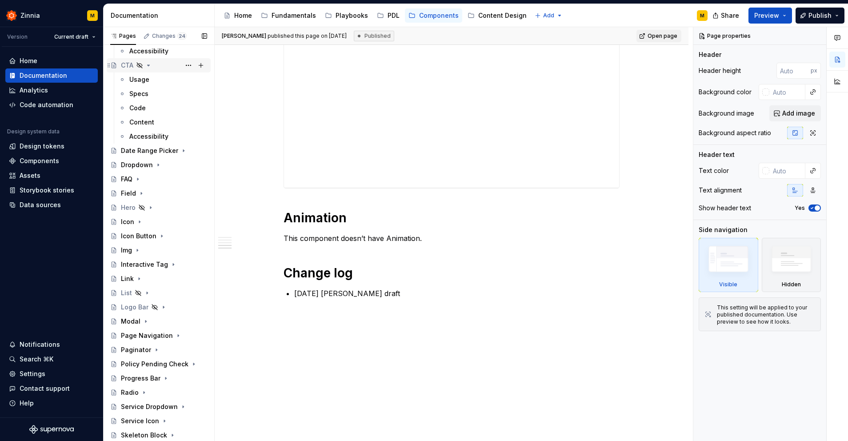
click at [149, 64] on icon "Page tree" at bounding box center [148, 65] width 7 height 7
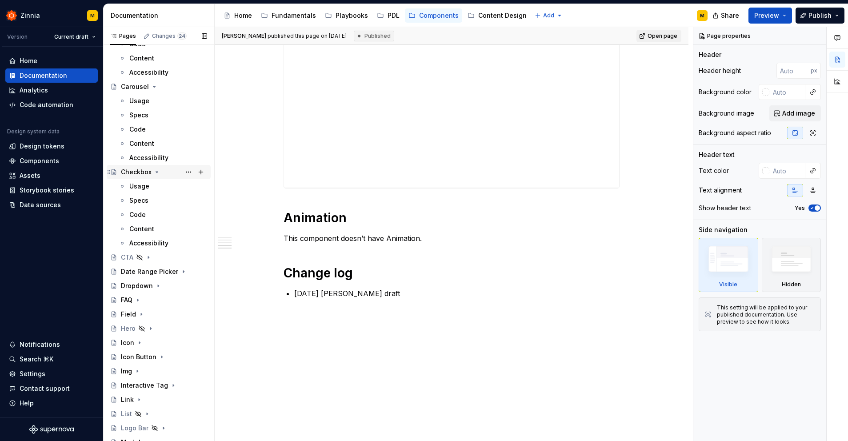
click at [154, 172] on icon "Page tree" at bounding box center [156, 171] width 7 height 7
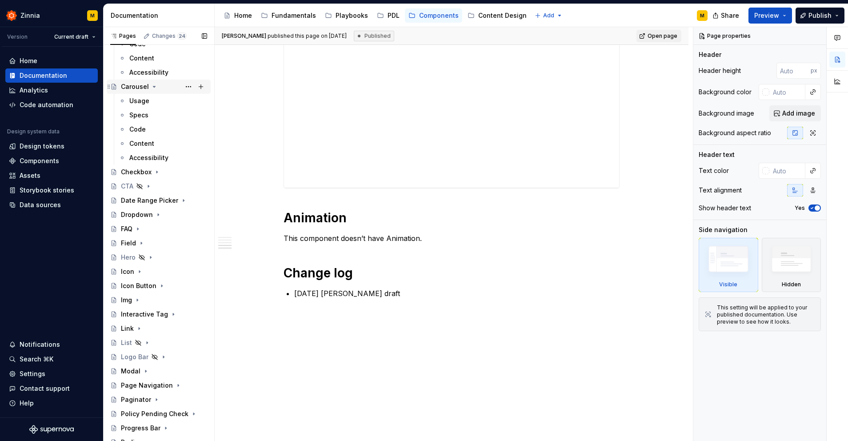
click at [154, 85] on icon "Page tree" at bounding box center [154, 86] width 7 height 7
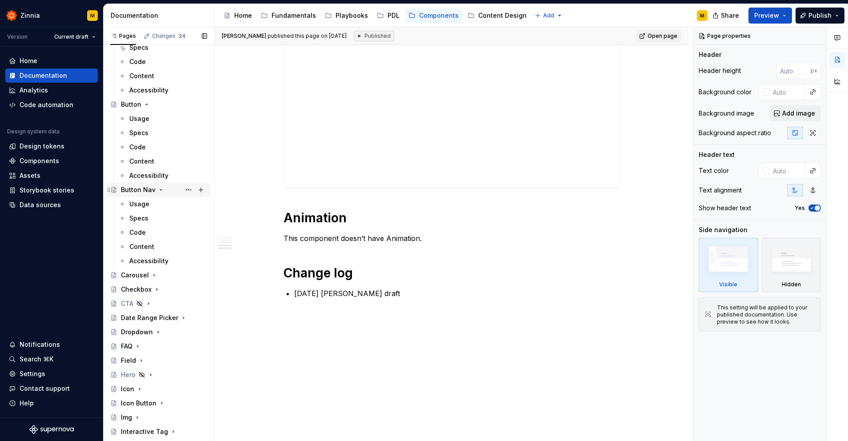
click at [160, 189] on icon "Page tree" at bounding box center [161, 189] width 2 height 1
click at [146, 104] on icon "Page tree" at bounding box center [147, 104] width 2 height 1
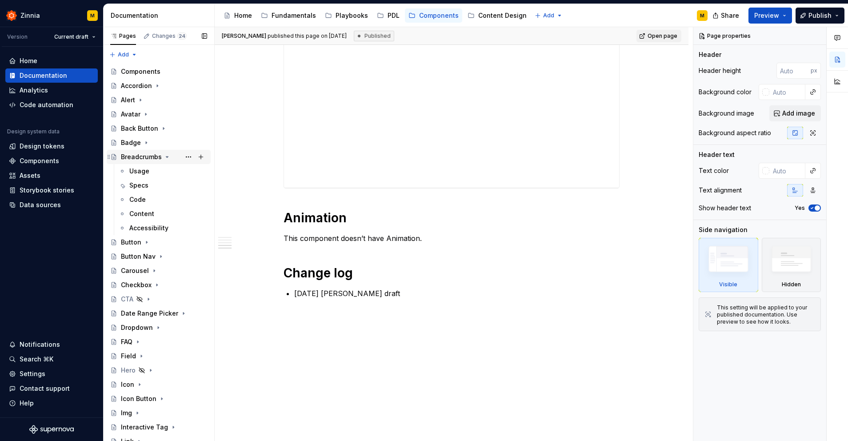
click at [165, 156] on icon "Page tree" at bounding box center [167, 156] width 7 height 7
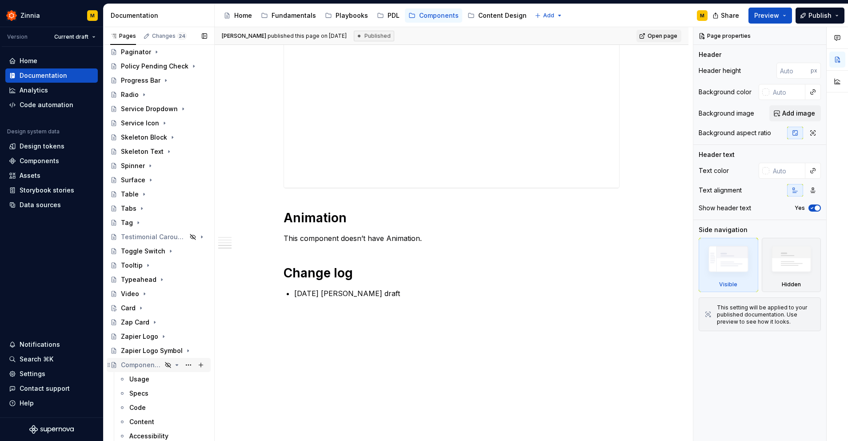
click at [178, 364] on icon "Page tree" at bounding box center [176, 364] width 7 height 7
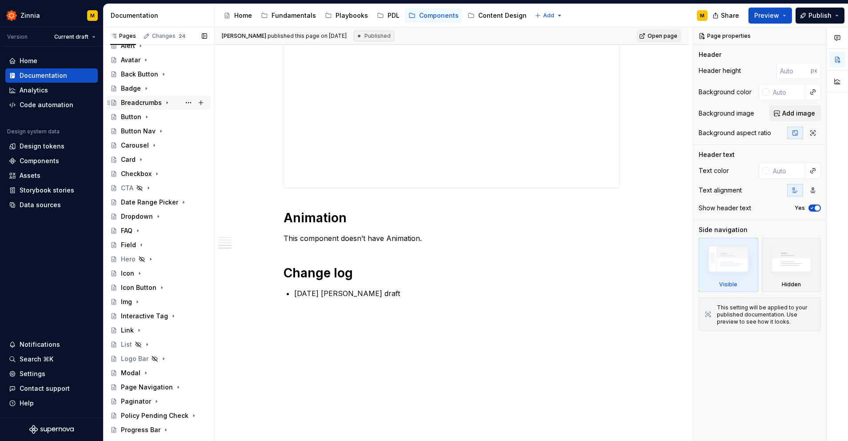
scroll to position [52, 0]
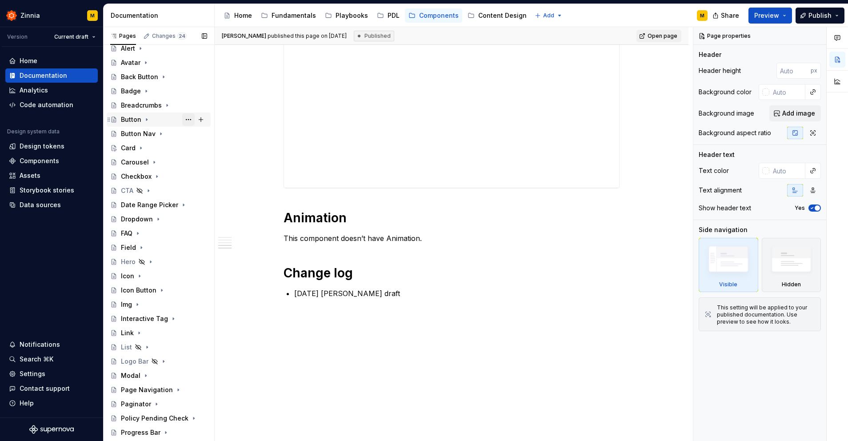
click at [188, 119] on button "Page tree" at bounding box center [188, 119] width 12 height 12
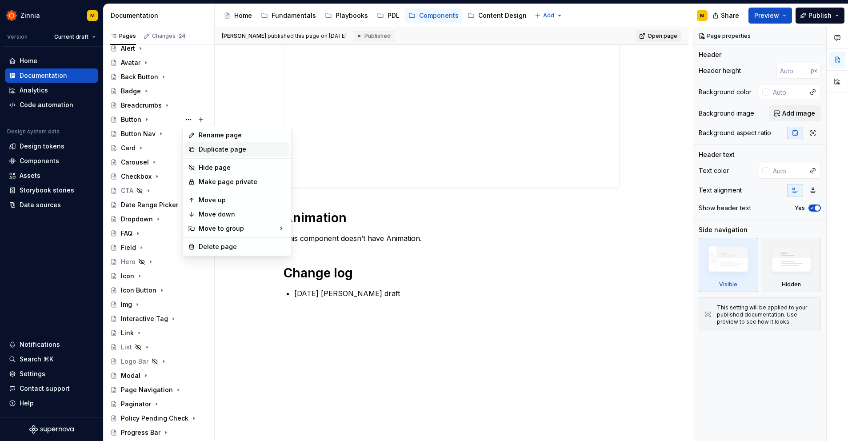
click at [216, 152] on div "Duplicate page" at bounding box center [242, 149] width 87 height 9
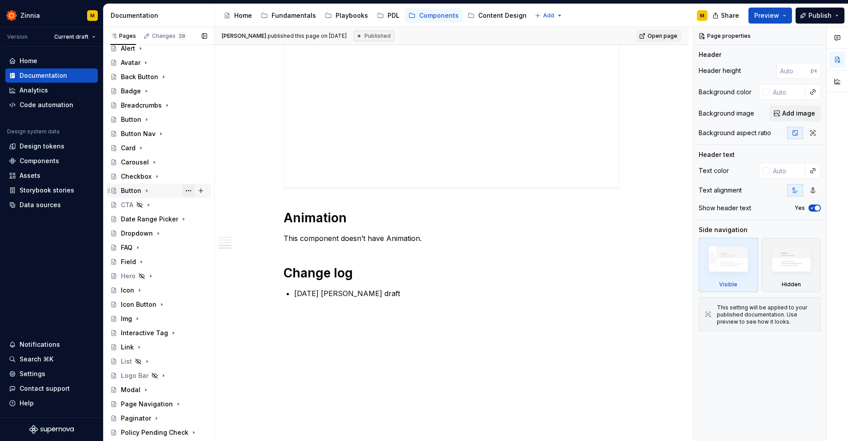
click at [188, 189] on button "Page tree" at bounding box center [188, 190] width 12 height 12
type textarea "*"
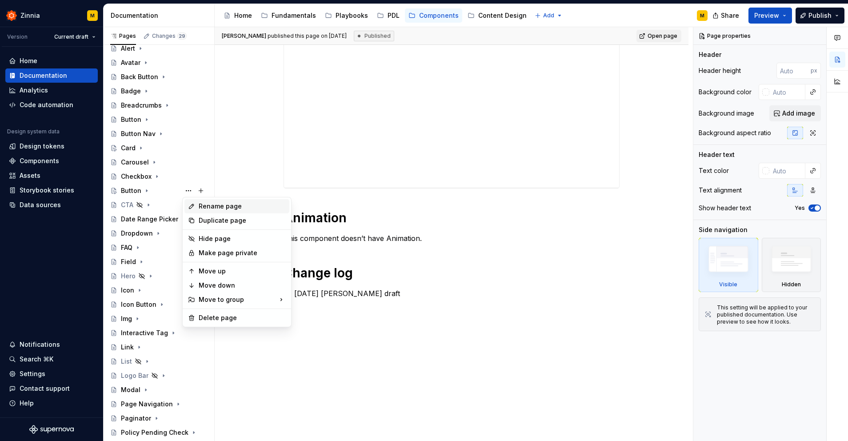
click at [214, 208] on div "Rename page" at bounding box center [242, 206] width 87 height 9
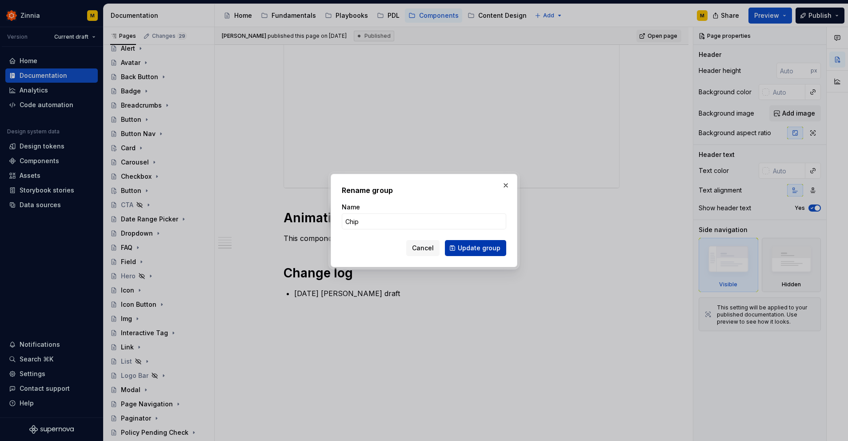
type input "Chip"
click at [493, 246] on span "Update group" at bounding box center [479, 248] width 43 height 9
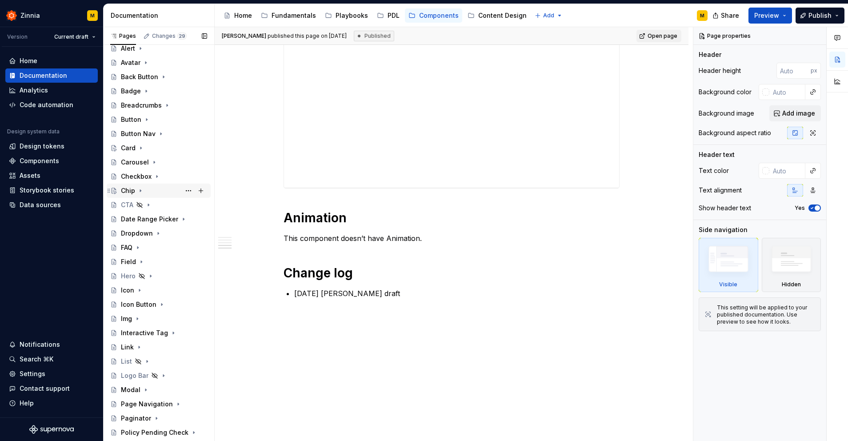
click at [127, 190] on div "Chip" at bounding box center [128, 190] width 14 height 9
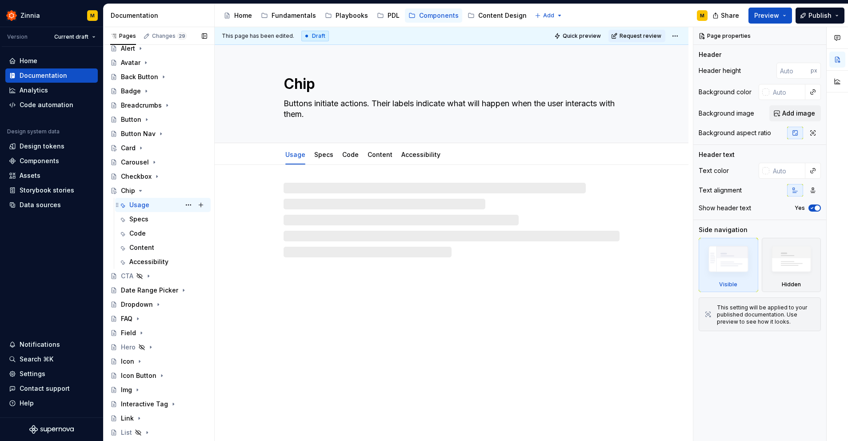
click at [138, 204] on div "Usage" at bounding box center [139, 204] width 20 height 9
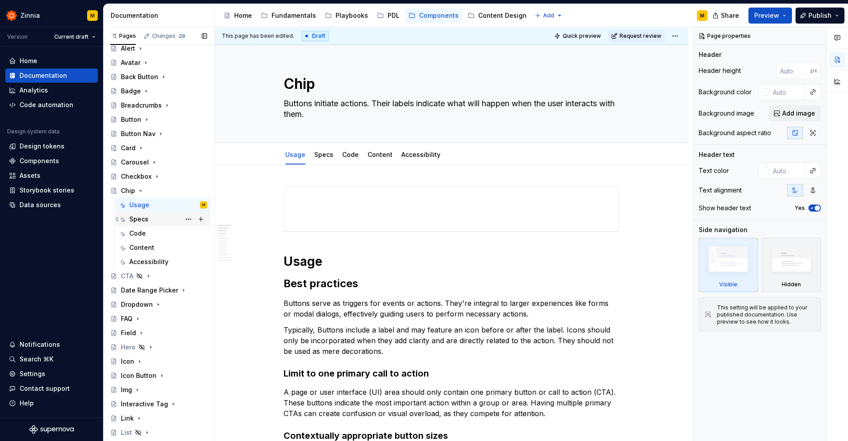
click at [147, 216] on div "Specs" at bounding box center [138, 219] width 19 height 9
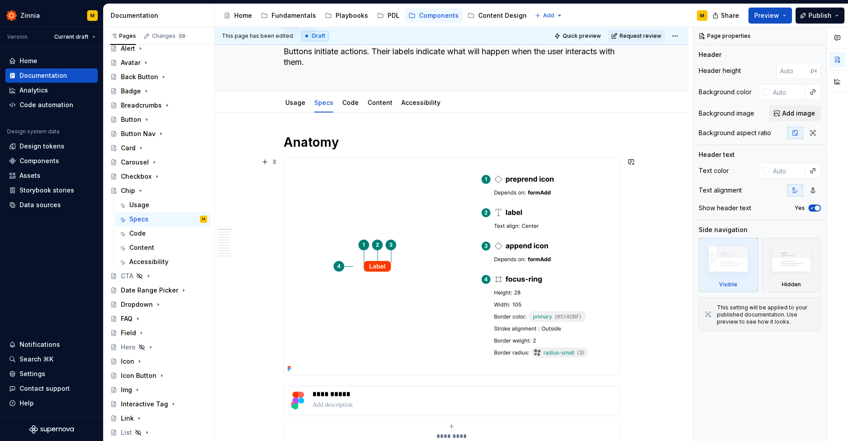
scroll to position [93, 0]
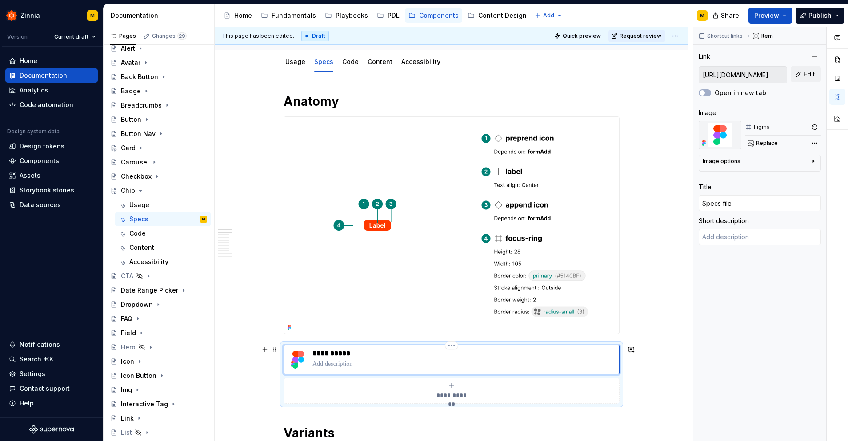
click at [401, 358] on div "**********" at bounding box center [463, 359] width 303 height 21
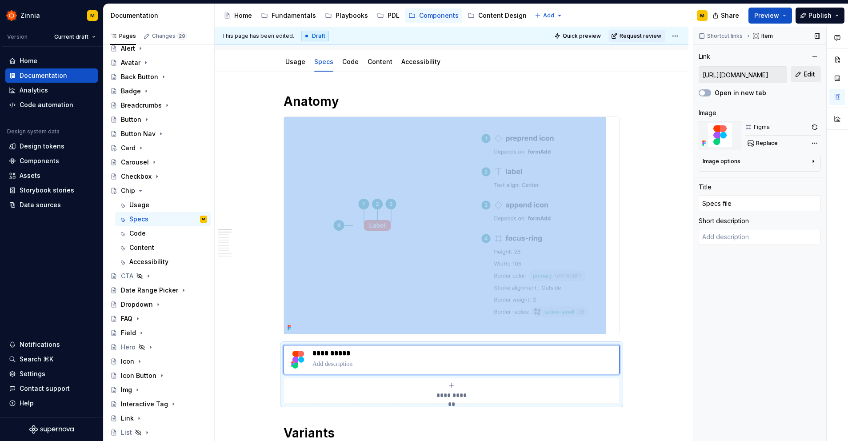
click at [807, 76] on span "Edit" at bounding box center [809, 74] width 12 height 9
type textarea "*"
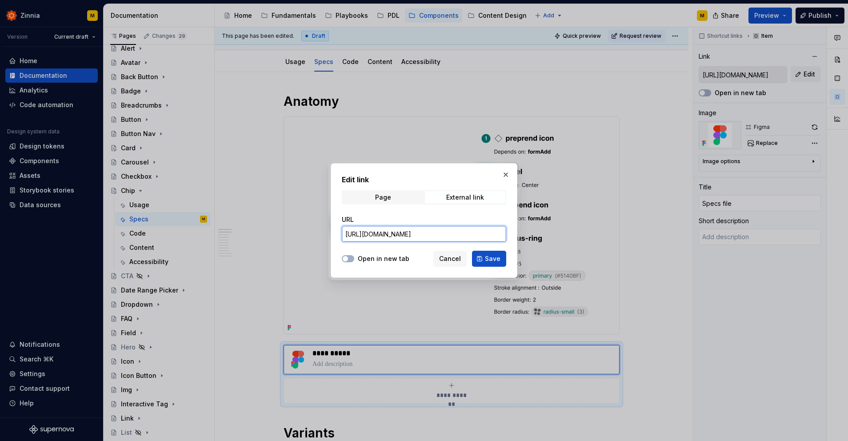
click at [444, 235] on input "[URL][DOMAIN_NAME]" at bounding box center [424, 234] width 164 height 16
paste input "zv6QUtr8fwETQF4c3fdArs/Chip?node-id=232-13942"
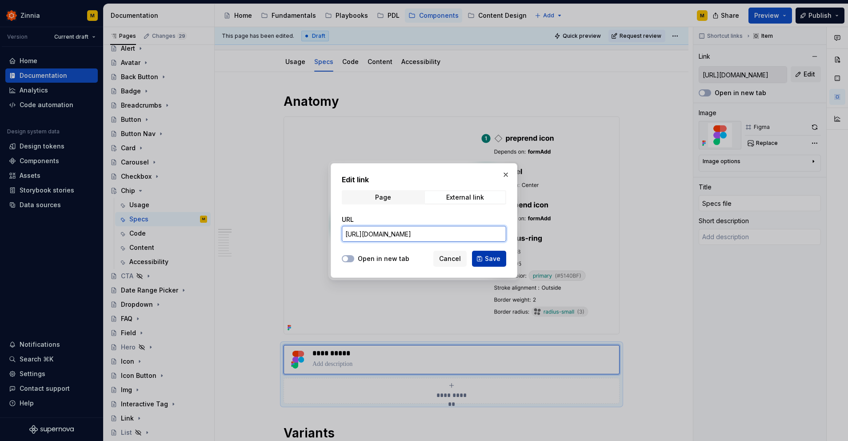
type input "[URL][DOMAIN_NAME]"
click at [490, 262] on span "Save" at bounding box center [493, 258] width 16 height 9
type textarea "*"
type input "[URL][DOMAIN_NAME]"
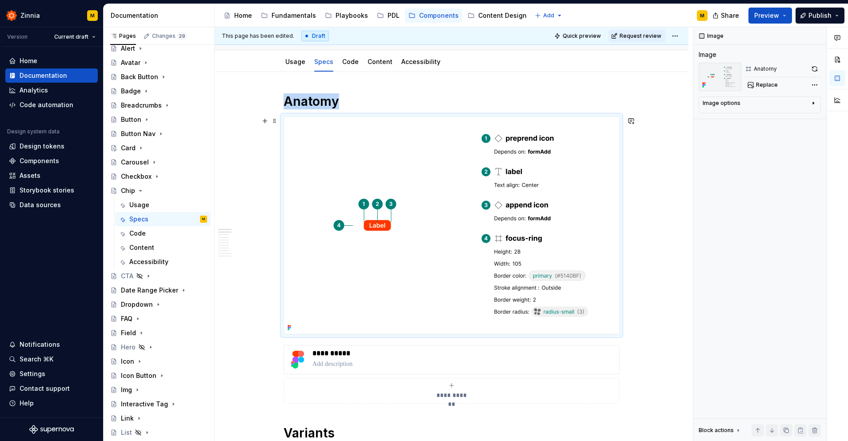
click at [387, 183] on img at bounding box center [445, 225] width 322 height 217
click at [425, 181] on img at bounding box center [445, 225] width 322 height 217
click at [744, 104] on div "Image options" at bounding box center [756, 105] width 107 height 11
click at [765, 86] on span "Replace" at bounding box center [767, 84] width 22 height 7
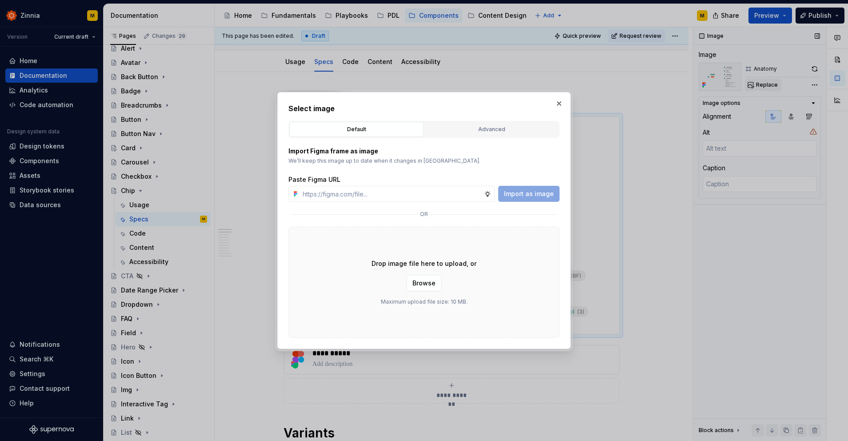
type textarea "*"
paste input "[URL][DOMAIN_NAME]"
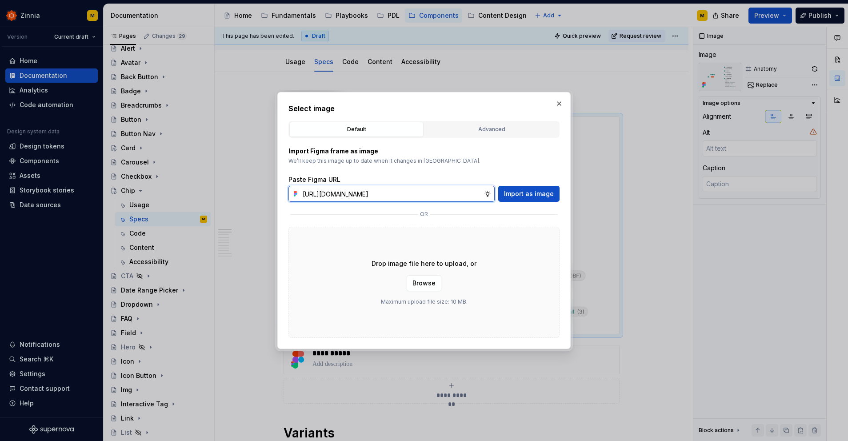
scroll to position [0, 144]
type input "[URL][DOMAIN_NAME]"
click at [529, 192] on span "Import as image" at bounding box center [529, 193] width 50 height 9
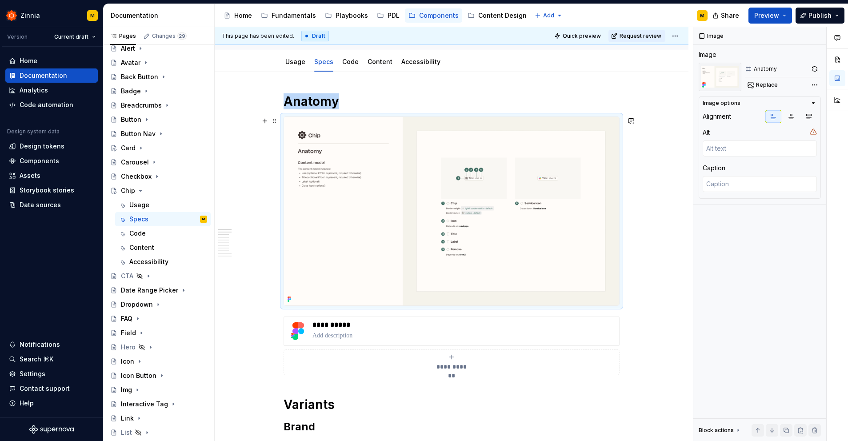
click at [515, 164] on img at bounding box center [451, 211] width 335 height 188
click at [767, 86] on span "Replace" at bounding box center [767, 84] width 22 height 7
type textarea "*"
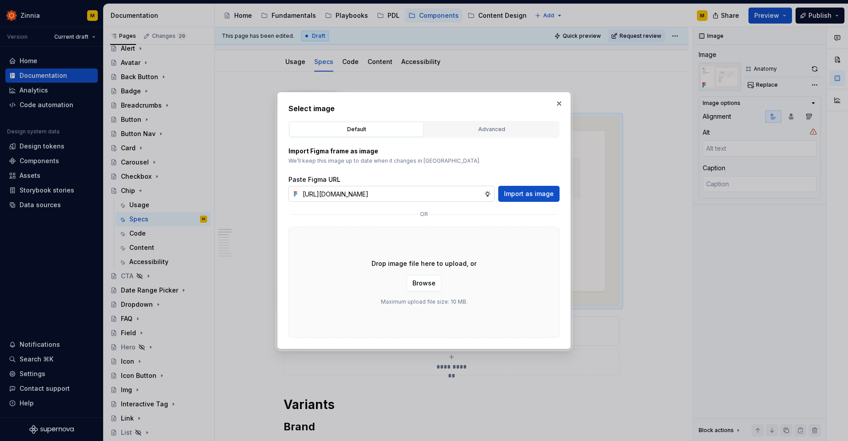
scroll to position [0, 135]
type input "[URL][DOMAIN_NAME]"
click at [542, 192] on span "Import as image" at bounding box center [529, 193] width 50 height 9
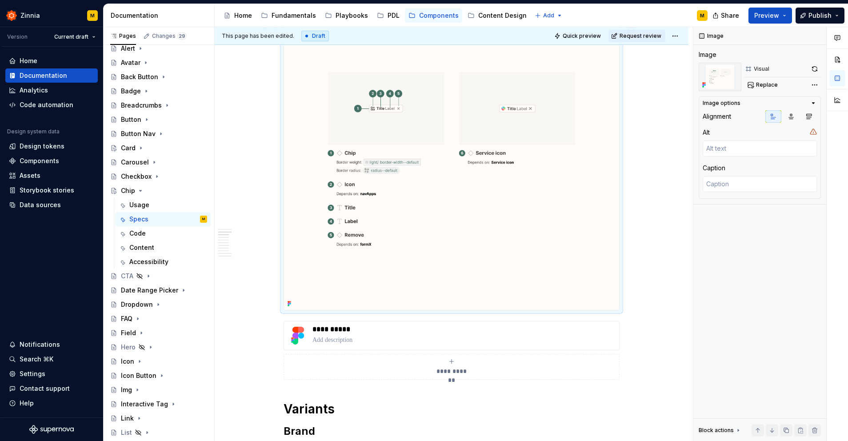
scroll to position [186, 0]
click at [349, 335] on p at bounding box center [463, 339] width 303 height 9
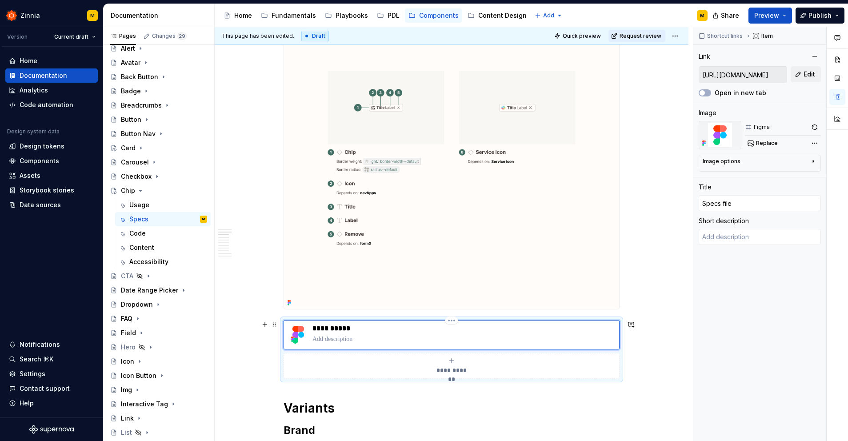
click at [339, 327] on p "**********" at bounding box center [463, 328] width 303 height 9
click at [372, 339] on p at bounding box center [463, 339] width 303 height 9
click at [801, 70] on button "Edit" at bounding box center [806, 74] width 30 height 16
type textarea "*"
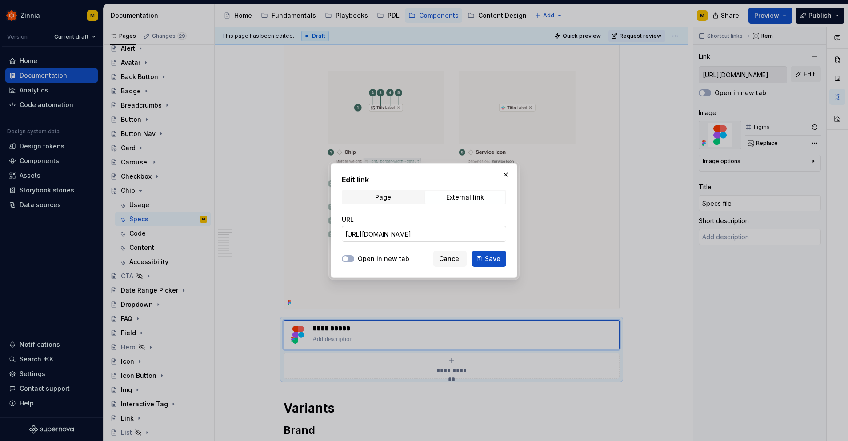
click at [429, 237] on input "[URL][DOMAIN_NAME]" at bounding box center [424, 234] width 164 height 16
paste input "[URL][DOMAIN_NAME]"
type input "[URL][DOMAIN_NAME]"
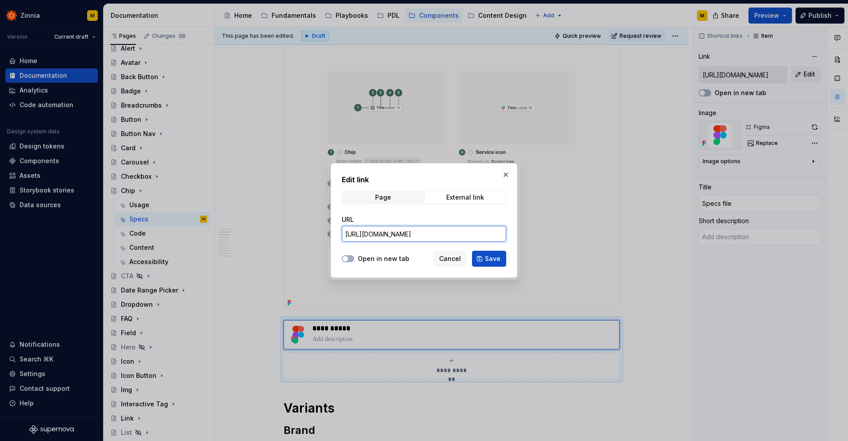
scroll to position [0, 93]
click at [499, 256] on span "Save" at bounding box center [493, 258] width 16 height 9
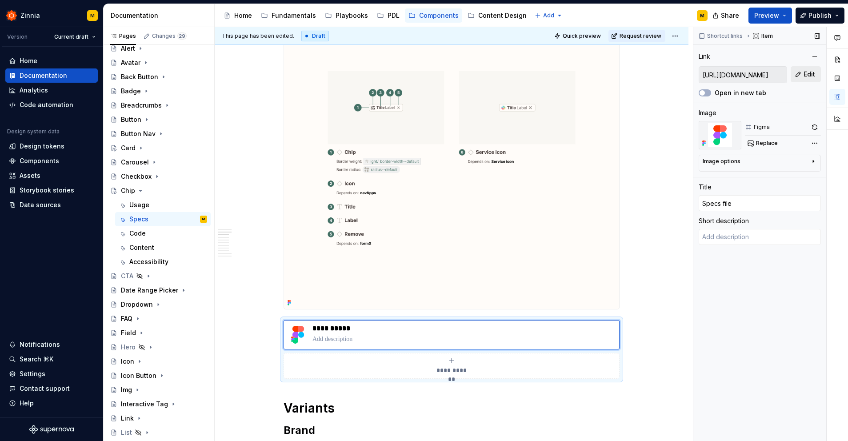
click at [809, 78] on span "Edit" at bounding box center [809, 74] width 12 height 9
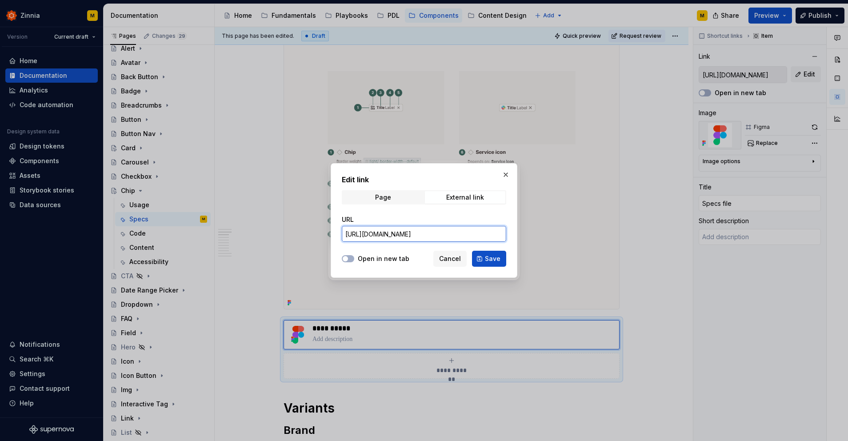
click at [441, 229] on input "[URL][DOMAIN_NAME]" at bounding box center [424, 234] width 164 height 16
click at [499, 260] on span "Save" at bounding box center [493, 258] width 16 height 9
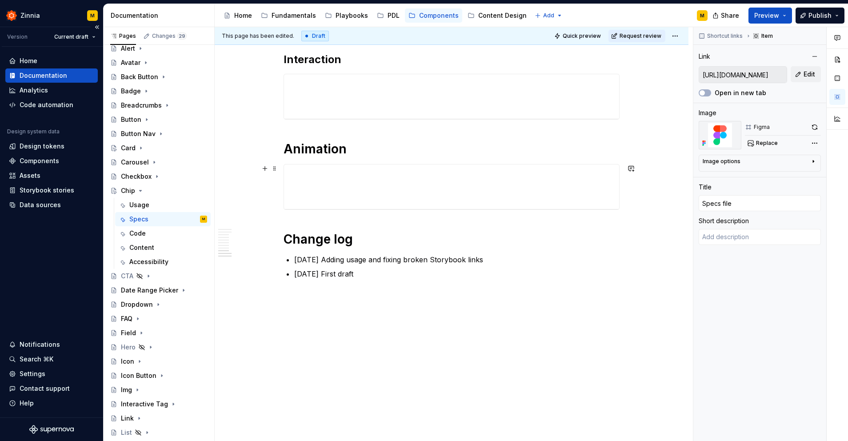
scroll to position [2729, 0]
type textarea "*"
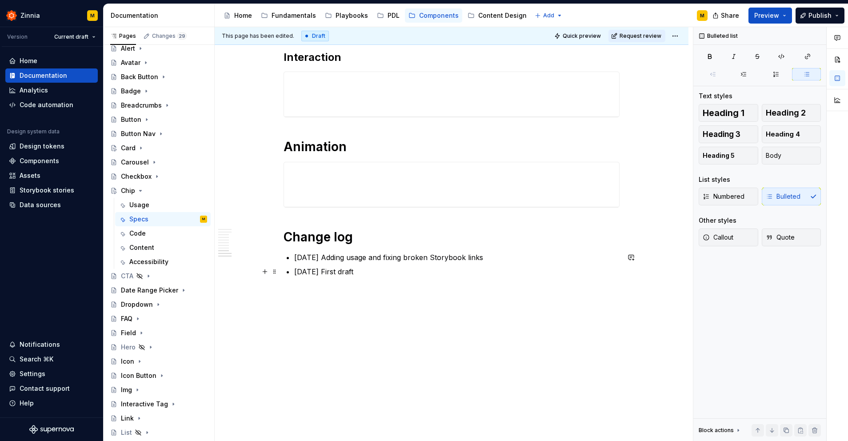
click at [306, 271] on p "[DATE] First draft" at bounding box center [456, 271] width 325 height 11
click at [314, 272] on p "[DATE] First draft" at bounding box center [456, 271] width 325 height 11
click at [333, 273] on p "[DATE] First draft" at bounding box center [456, 271] width 325 height 11
click at [327, 256] on p "[DATE] Adding usage and fixing broken Storybook links" at bounding box center [456, 257] width 325 height 11
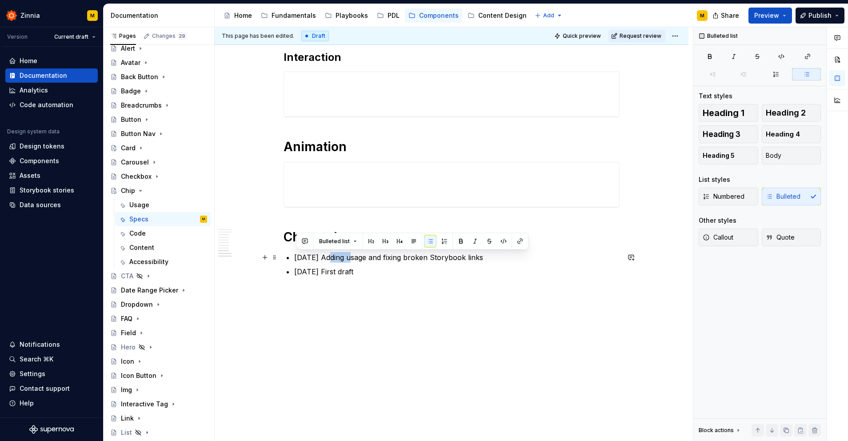
click at [327, 256] on p "[DATE] Adding usage and fixing broken Storybook links" at bounding box center [456, 257] width 325 height 11
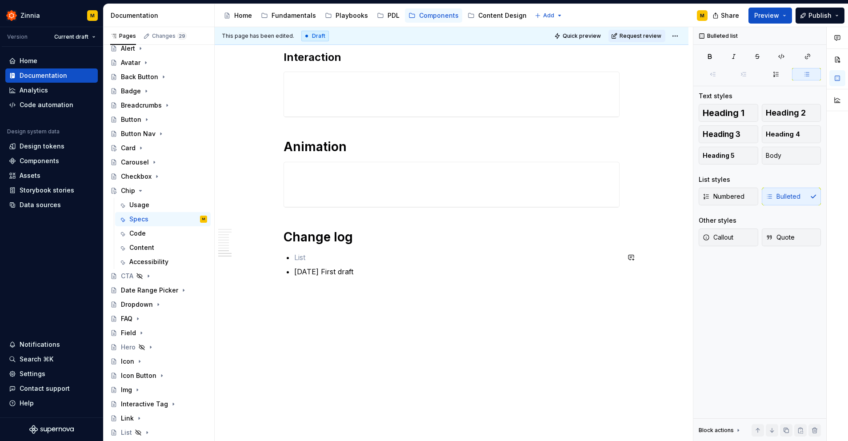
scroll to position [2715, 0]
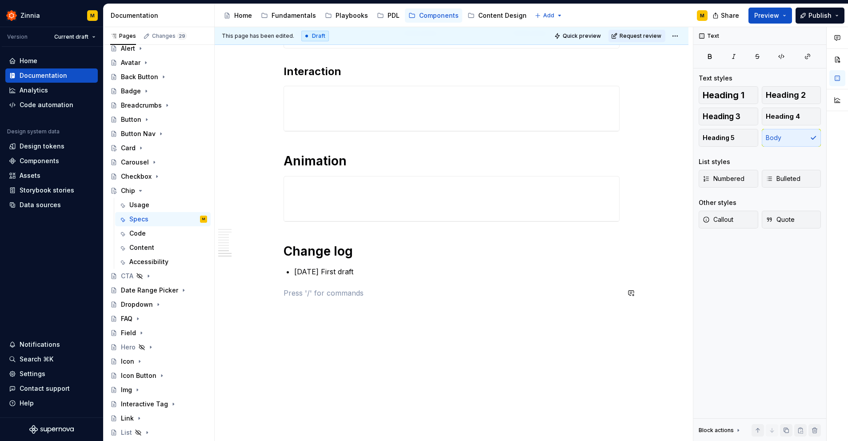
click at [140, 191] on icon "Page tree" at bounding box center [141, 190] width 2 height 1
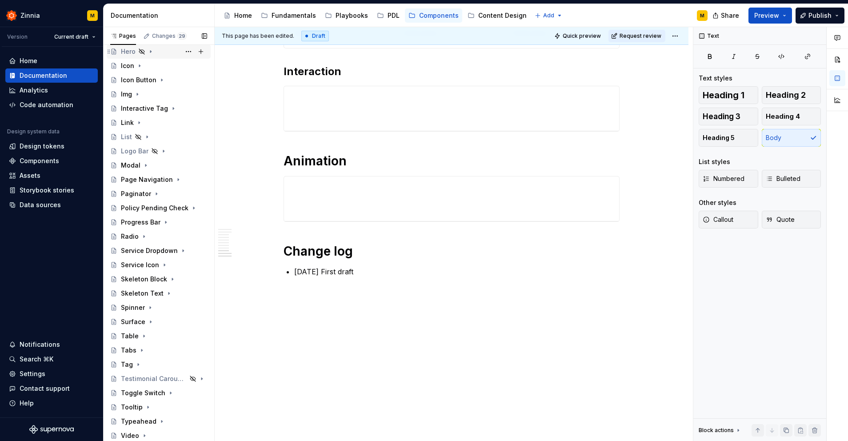
scroll to position [287, 0]
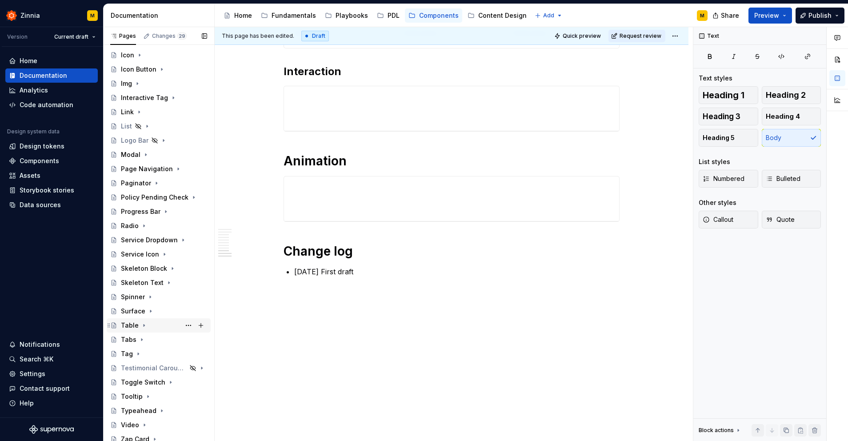
click at [131, 327] on div "Table" at bounding box center [130, 325] width 18 height 9
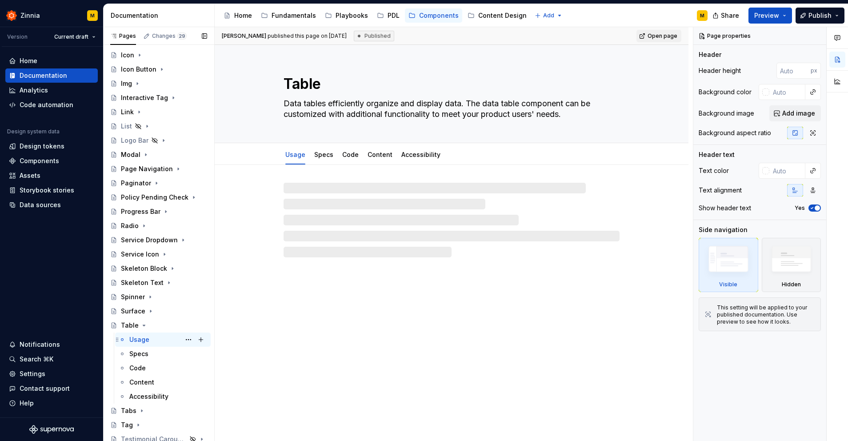
click at [143, 339] on div "Usage" at bounding box center [139, 339] width 20 height 9
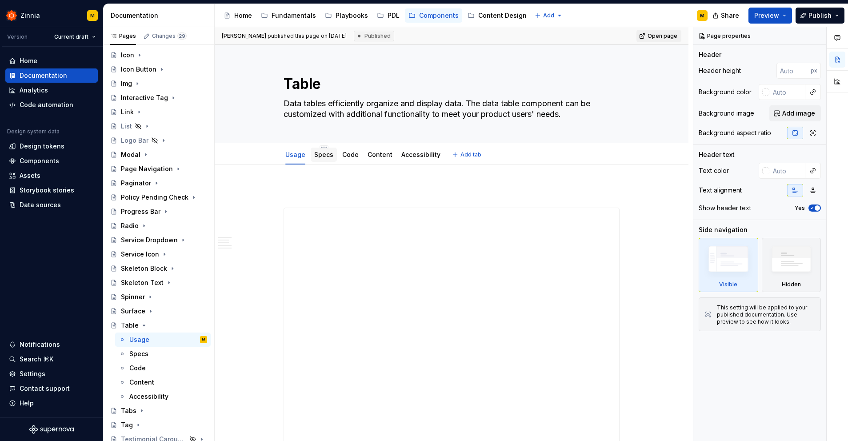
click at [323, 156] on link "Specs" at bounding box center [323, 155] width 19 height 8
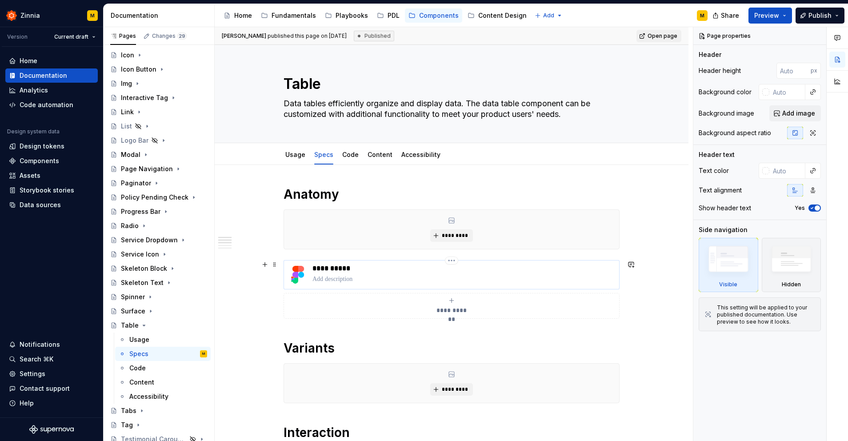
click at [333, 268] on p "**********" at bounding box center [463, 268] width 303 height 9
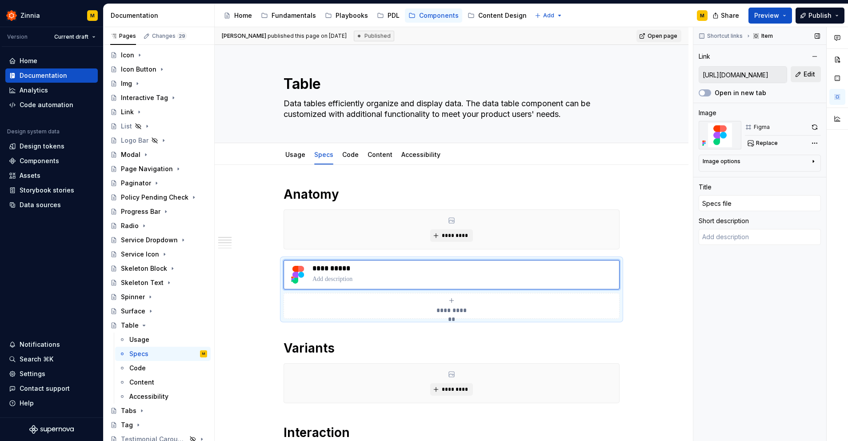
click at [806, 73] on span "Edit" at bounding box center [809, 74] width 12 height 9
type textarea "*"
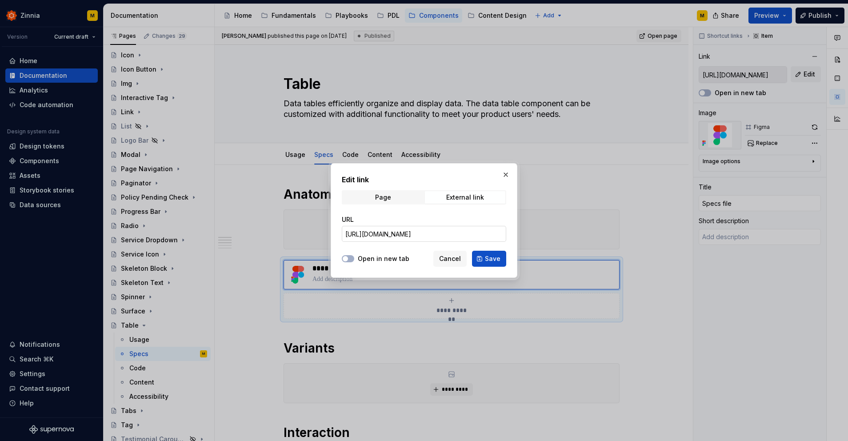
click at [436, 232] on input "[URL][DOMAIN_NAME]" at bounding box center [424, 234] width 164 height 16
paste input "design/zv6QUtr8fwETQF4c3fdArs/Chip?node-id=232-13942"
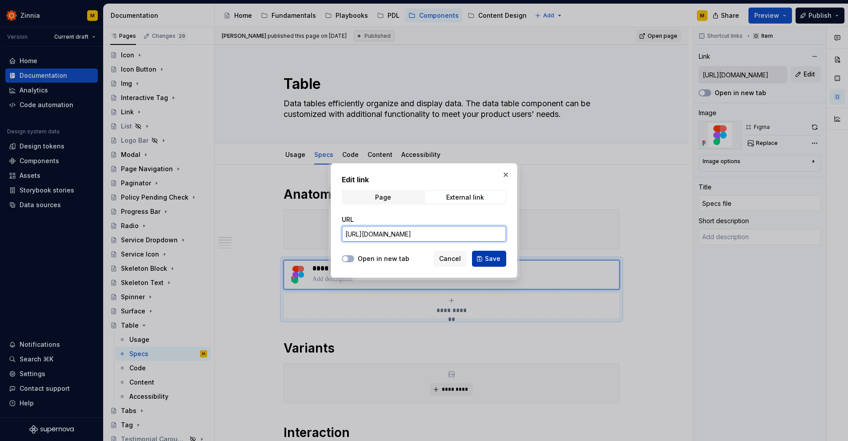
type input "[URL][DOMAIN_NAME]"
click at [494, 261] on span "Save" at bounding box center [493, 258] width 16 height 9
type textarea "*"
type input "[URL][DOMAIN_NAME]"
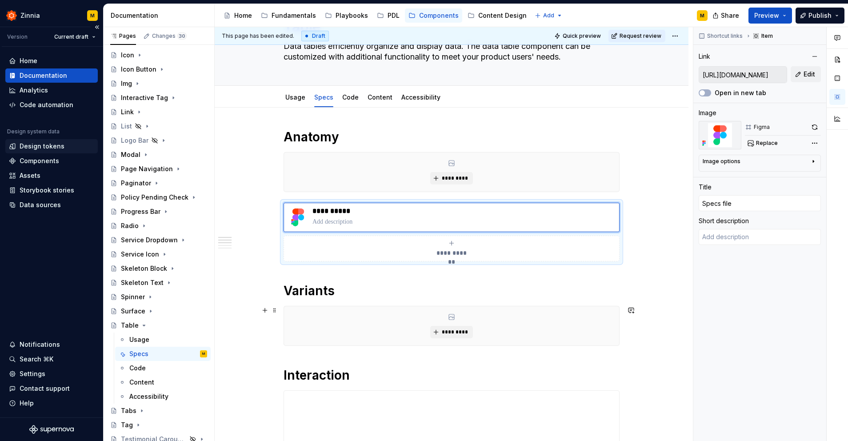
scroll to position [68, 0]
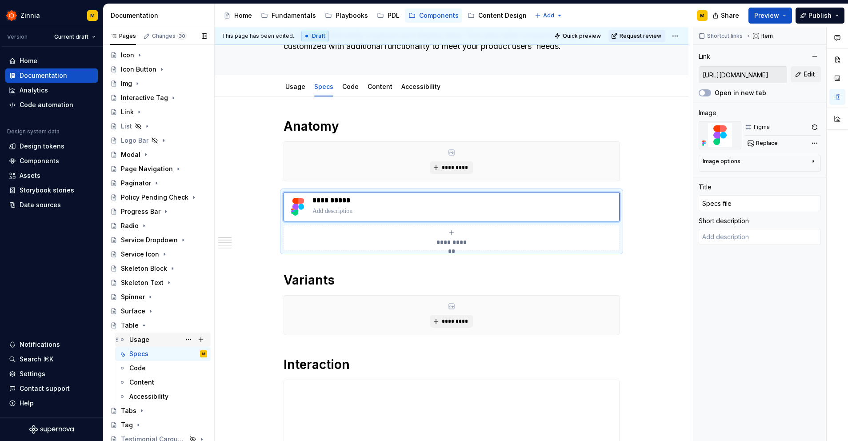
click at [158, 338] on div "Usage" at bounding box center [168, 339] width 78 height 12
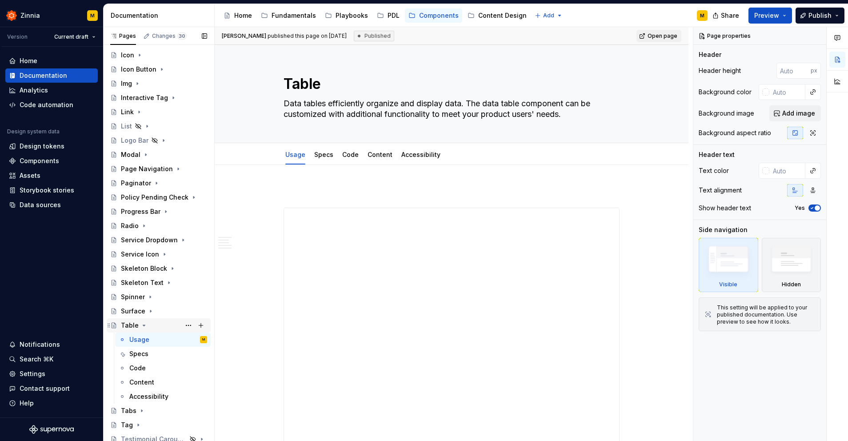
click at [144, 325] on icon "Page tree" at bounding box center [144, 325] width 2 height 1
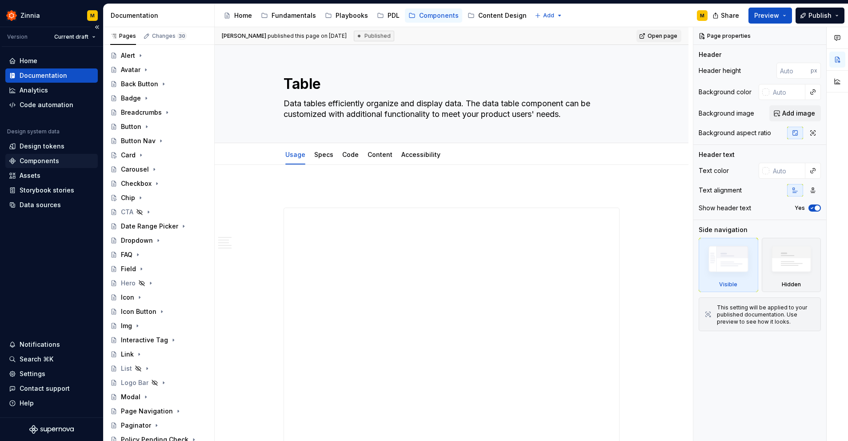
scroll to position [332, 0]
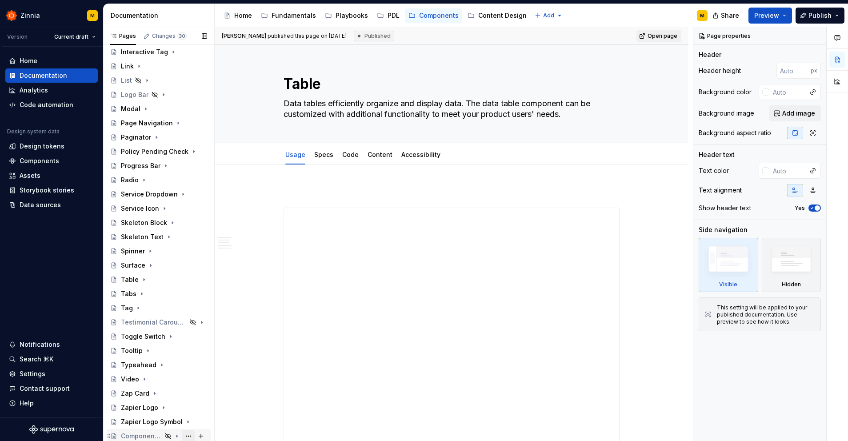
click at [188, 436] on button "Page tree" at bounding box center [188, 436] width 12 height 12
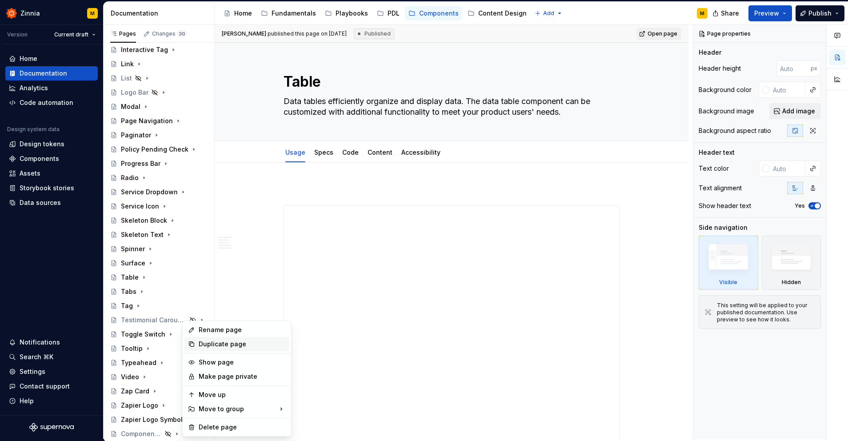
click at [222, 346] on div "Duplicate page" at bounding box center [242, 343] width 87 height 9
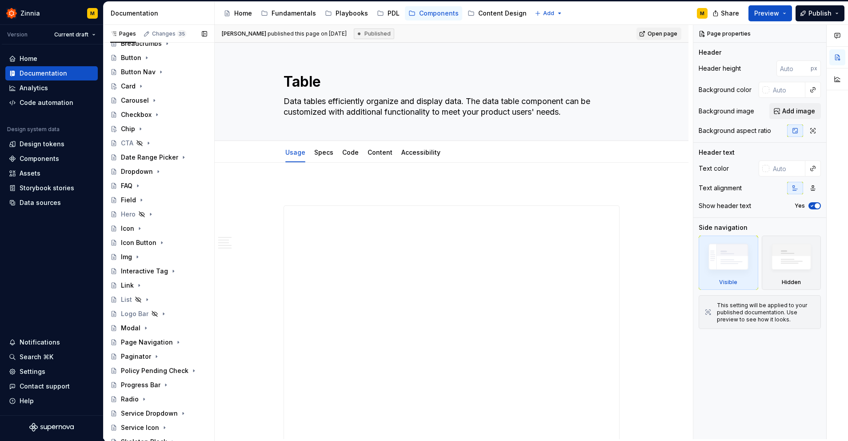
scroll to position [347, 0]
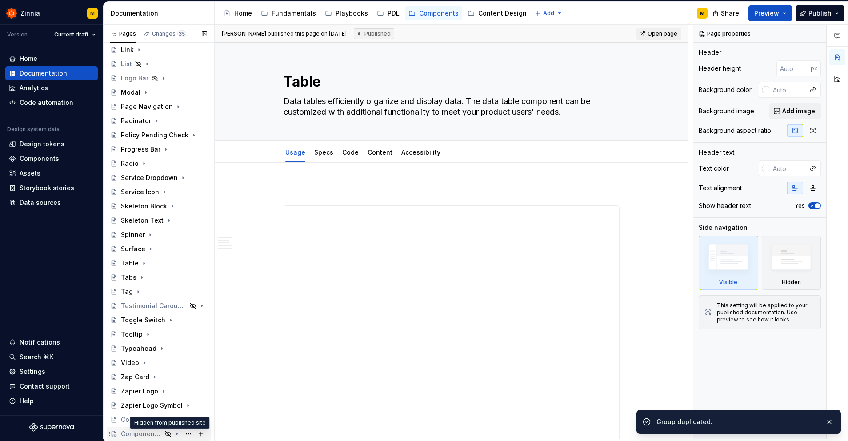
click at [168, 434] on icon "Page tree" at bounding box center [167, 433] width 5 height 5
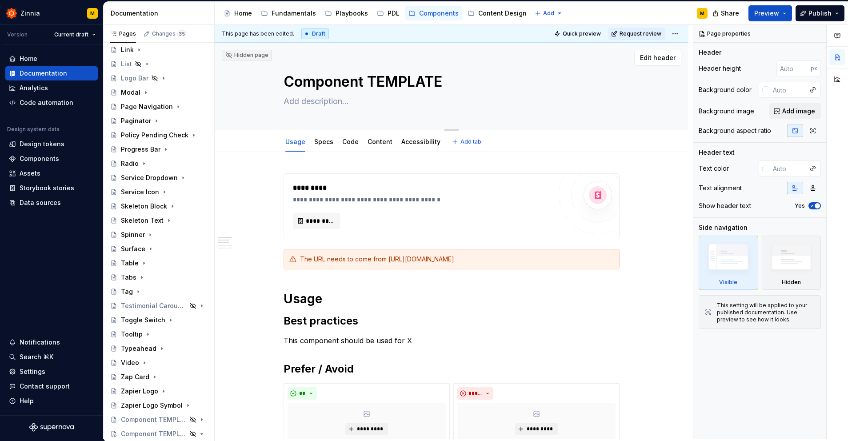
click at [440, 81] on textarea "Component TEMPLATE" at bounding box center [450, 81] width 336 height 21
type textarea "*"
type textarea "D"
type textarea "*"
type textarea "Di"
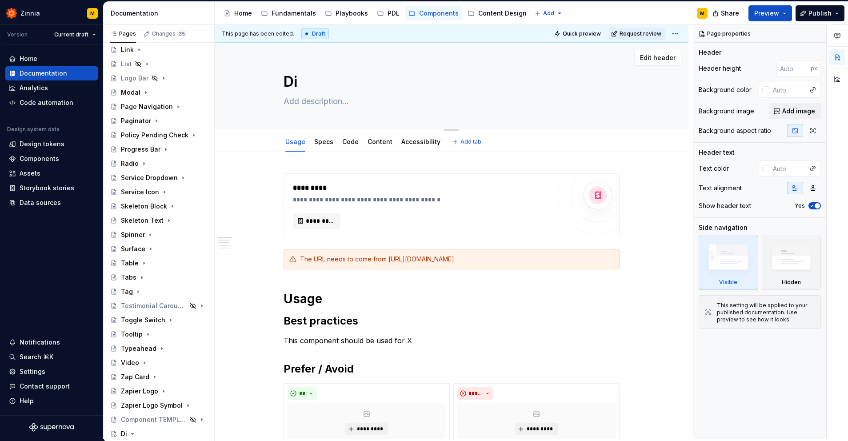
type textarea "*"
type textarea "Div"
type textarea "*"
type textarea "Divi"
type textarea "*"
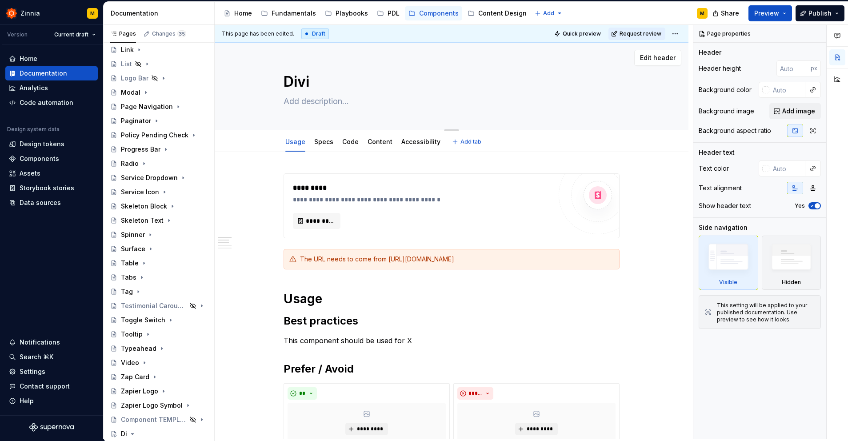
type textarea "Divid"
type textarea "*"
type textarea "Divide"
type textarea "*"
type textarea "Divider"
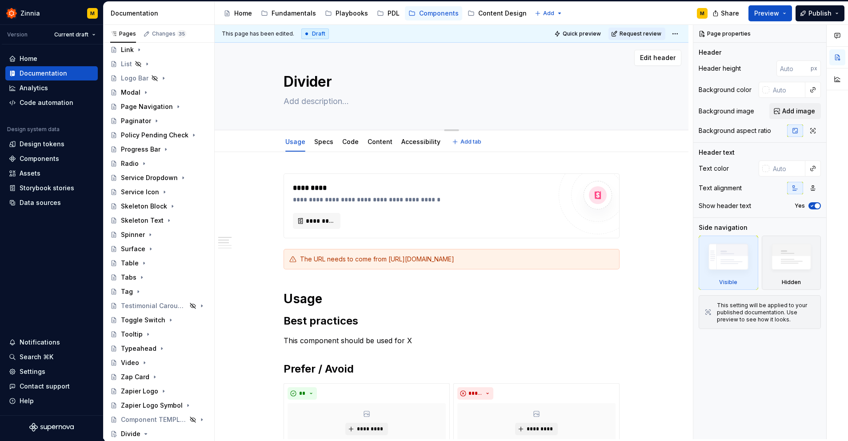
type textarea "*"
type textarea "Divider"
type textarea "*"
type textarea "Divider"
click at [310, 106] on textarea at bounding box center [450, 101] width 336 height 14
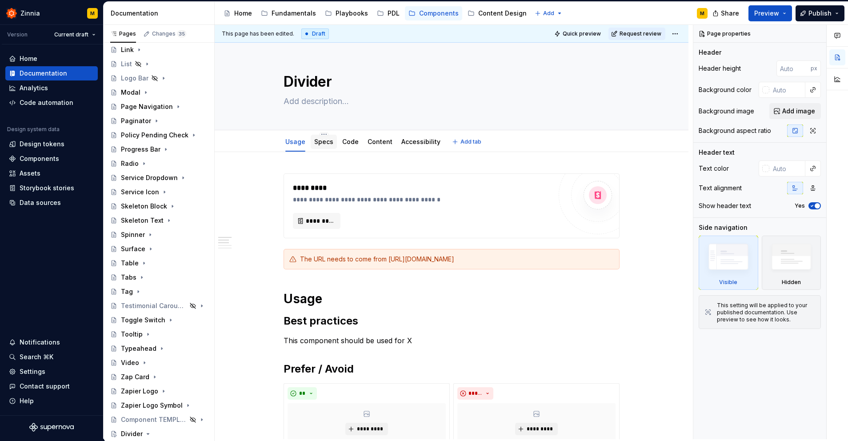
click at [324, 141] on link "Specs" at bounding box center [323, 142] width 19 height 8
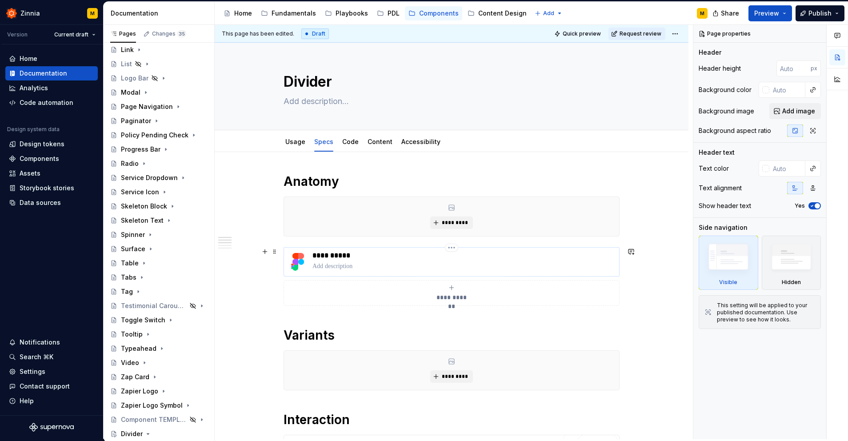
click at [376, 262] on p at bounding box center [463, 266] width 303 height 9
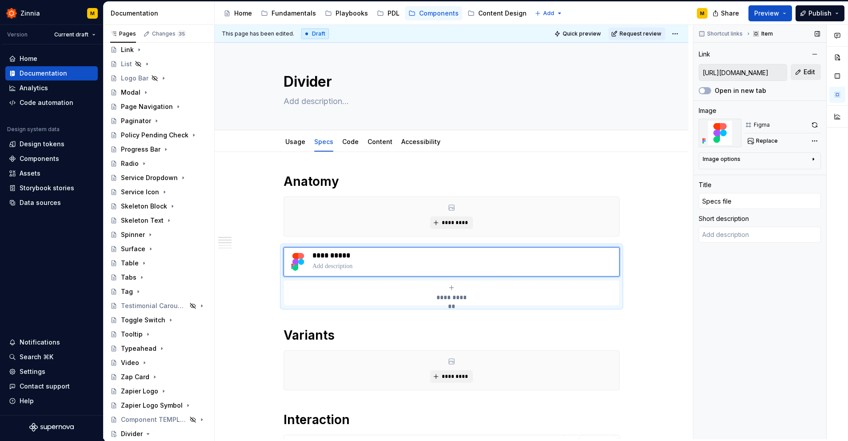
click at [808, 73] on span "Edit" at bounding box center [809, 72] width 12 height 9
type textarea "*"
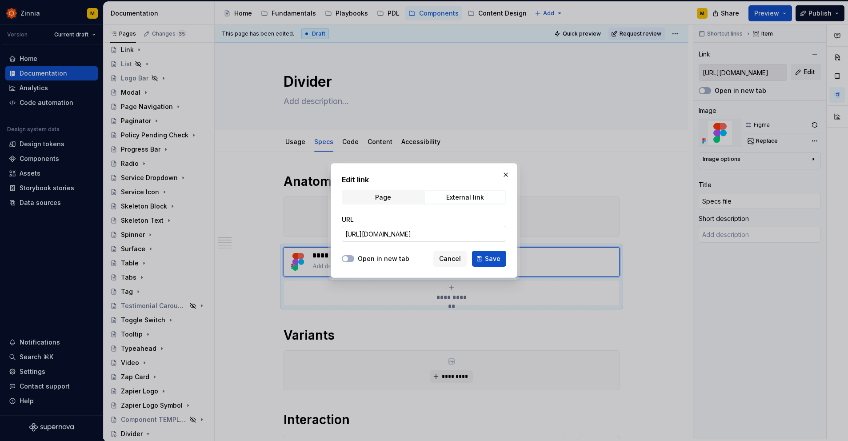
click at [450, 236] on input "[URL][DOMAIN_NAME]" at bounding box center [424, 234] width 164 height 16
paste input "design/NWOfJULhlKJpq1FWsmYLg9/Divider?node-id=232-13942"
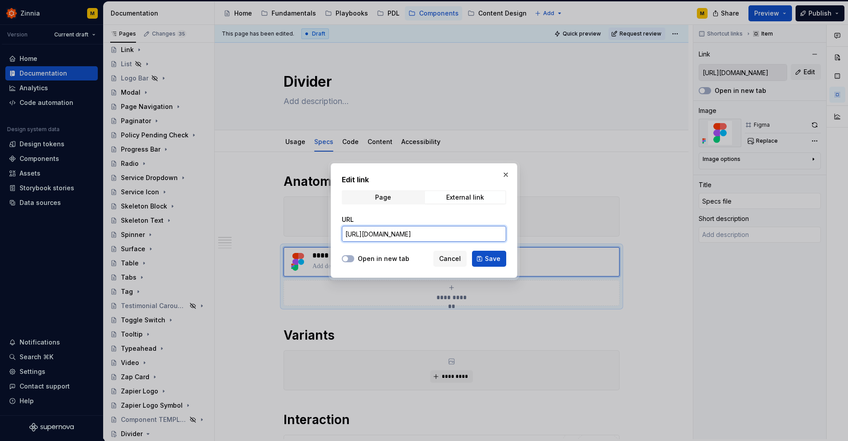
scroll to position [0, 107]
type input "[URL][DOMAIN_NAME]"
click at [491, 259] on span "Save" at bounding box center [493, 258] width 16 height 9
type textarea "*"
type input "[URL][DOMAIN_NAME]"
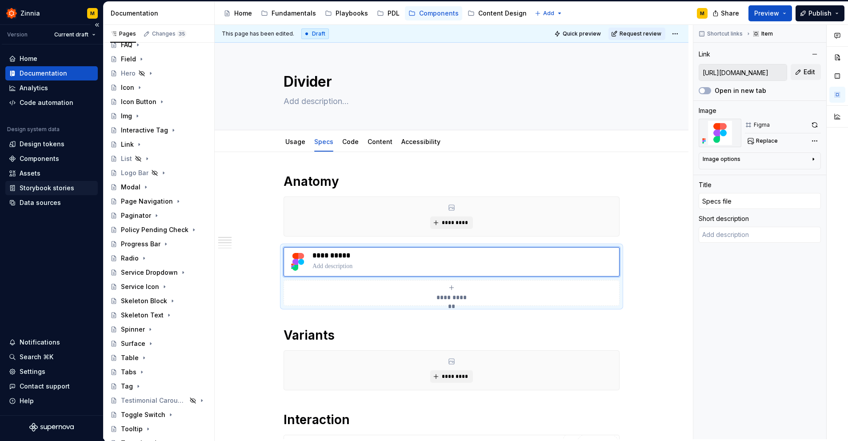
scroll to position [218, 0]
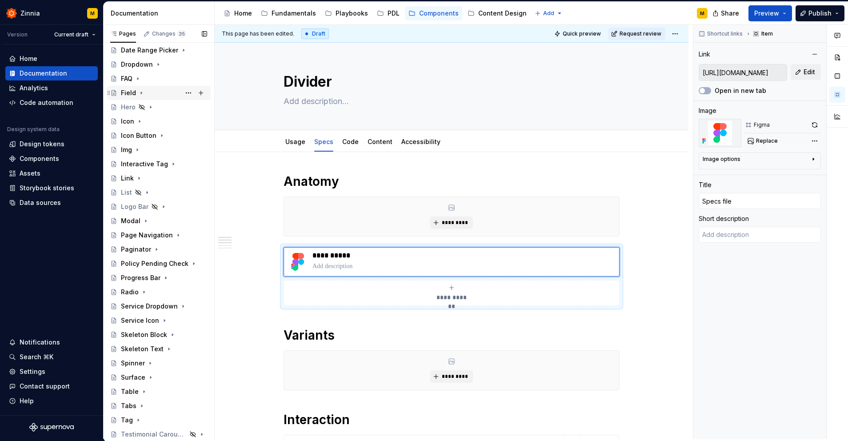
click at [131, 95] on div "Field" at bounding box center [128, 92] width 15 height 9
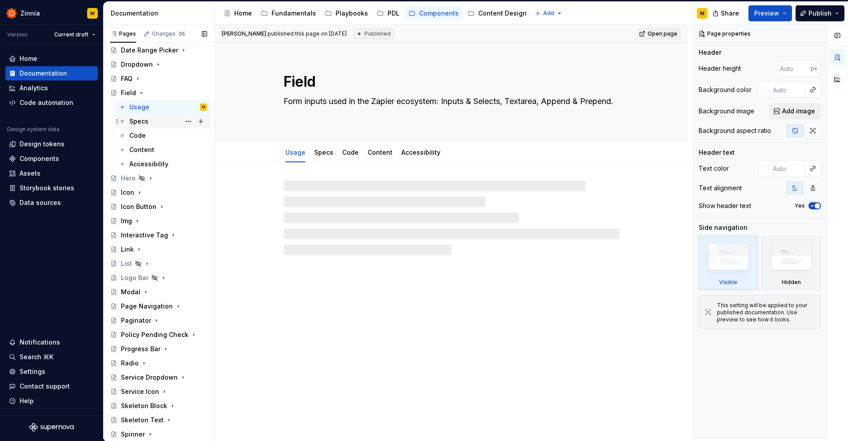
click at [148, 114] on div "Specs" at bounding box center [163, 121] width 96 height 14
click at [145, 108] on div "Usage" at bounding box center [139, 107] width 20 height 9
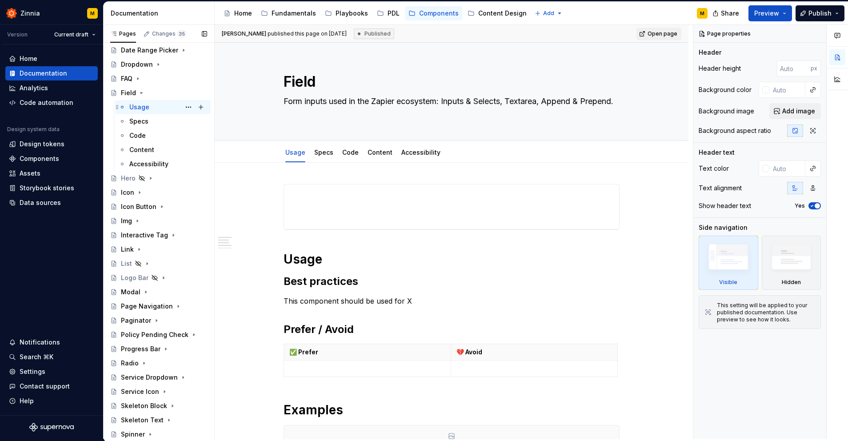
type textarea "*"
